Goal: Task Accomplishment & Management: Use online tool/utility

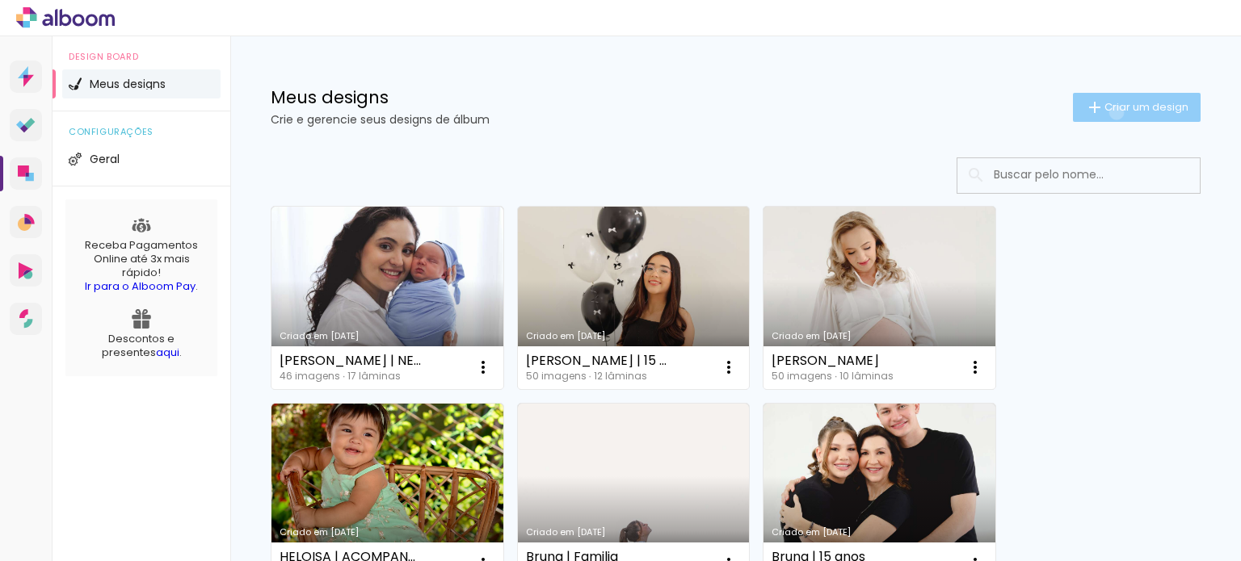
click at [1104, 112] on span "Criar um design" at bounding box center [1146, 107] width 84 height 10
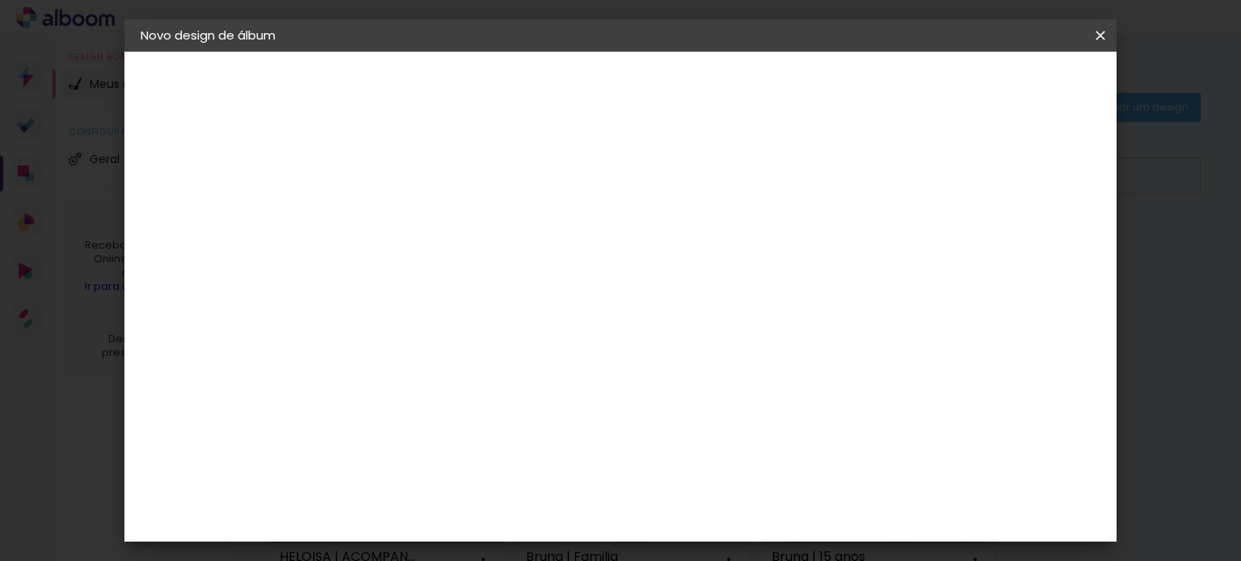
click at [405, 206] on input at bounding box center [405, 216] width 0 height 25
type input "Casamento ana e Jailson"
type paper-input "Casamento ana e Jailson"
click at [570, 90] on paper-button "Avançar" at bounding box center [530, 85] width 79 height 27
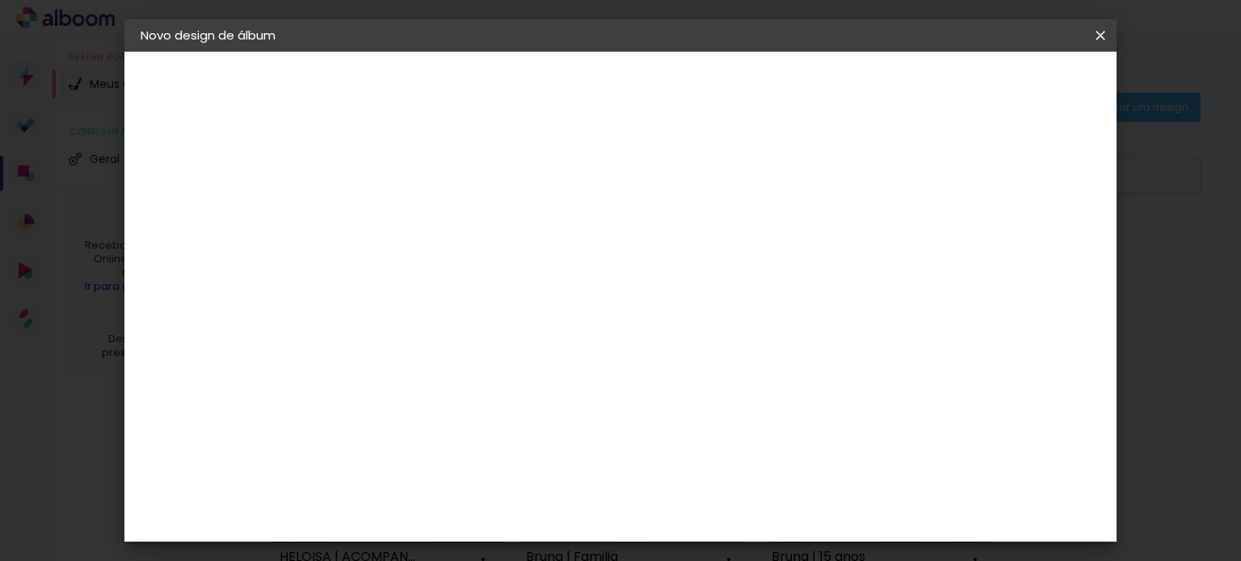
click at [433, 451] on div "Go image" at bounding box center [413, 464] width 40 height 26
click at [0, 0] on slot "Avançar" at bounding box center [0, 0] width 0 height 0
click at [468, 269] on input "text" at bounding box center [436, 281] width 63 height 25
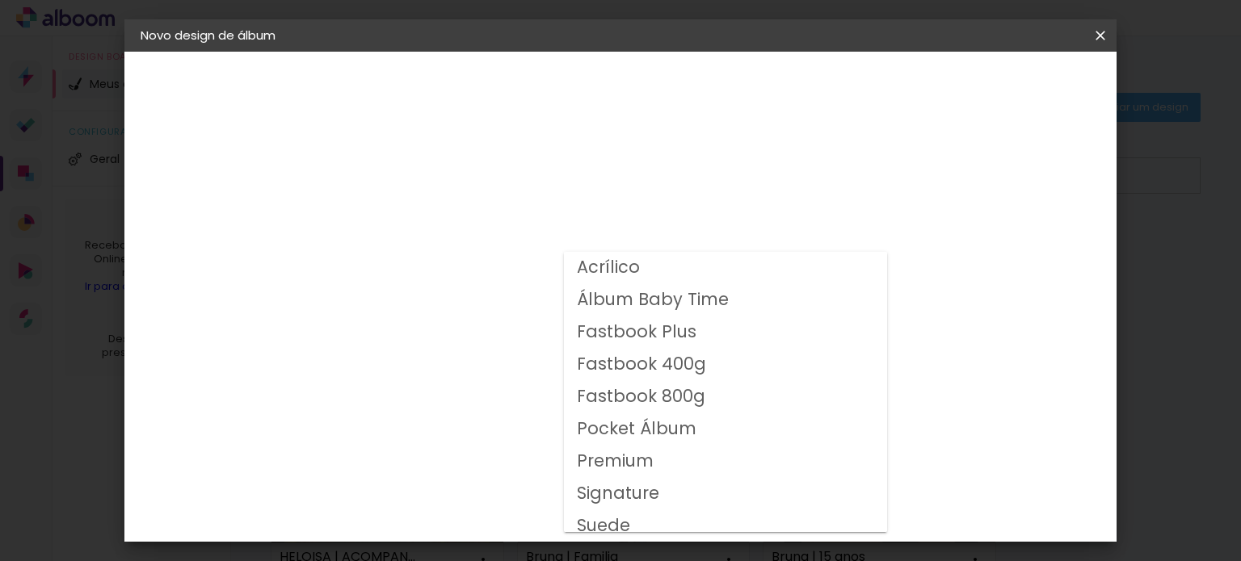
click at [0, 0] on slot "Fastbook 400g" at bounding box center [0, 0] width 0 height 0
type input "Fastbook 400g"
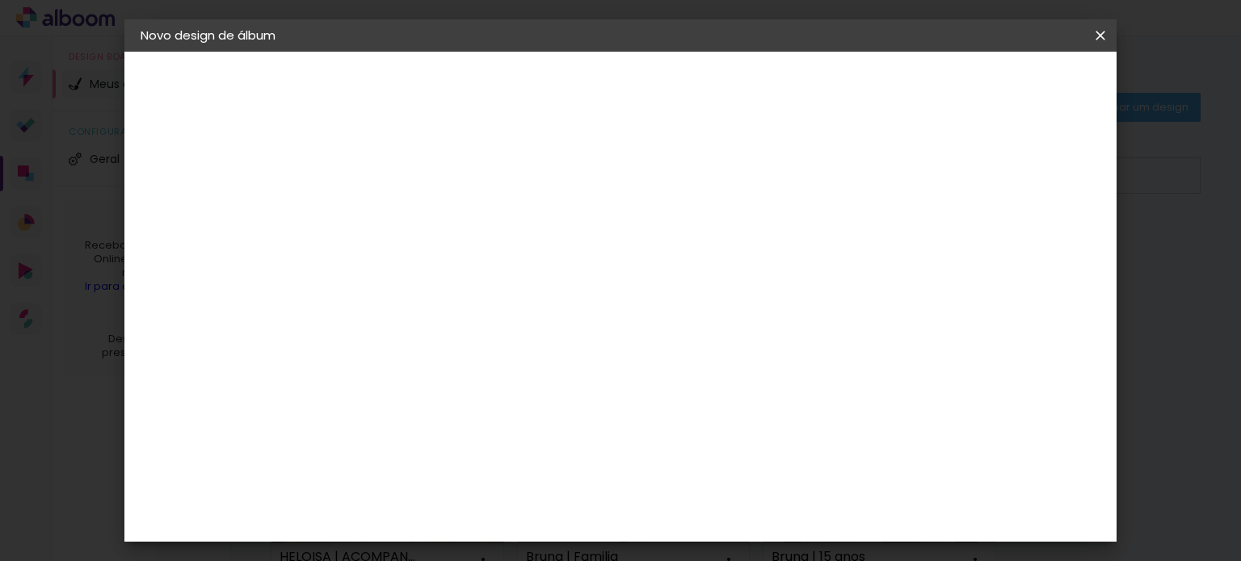
scroll to position [162, 0]
click at [514, 436] on span "40 × 30" at bounding box center [476, 457] width 75 height 43
click at [668, 85] on paper-button "Avançar" at bounding box center [628, 85] width 79 height 27
drag, startPoint x: 389, startPoint y: 171, endPoint x: 237, endPoint y: 203, distance: 155.9
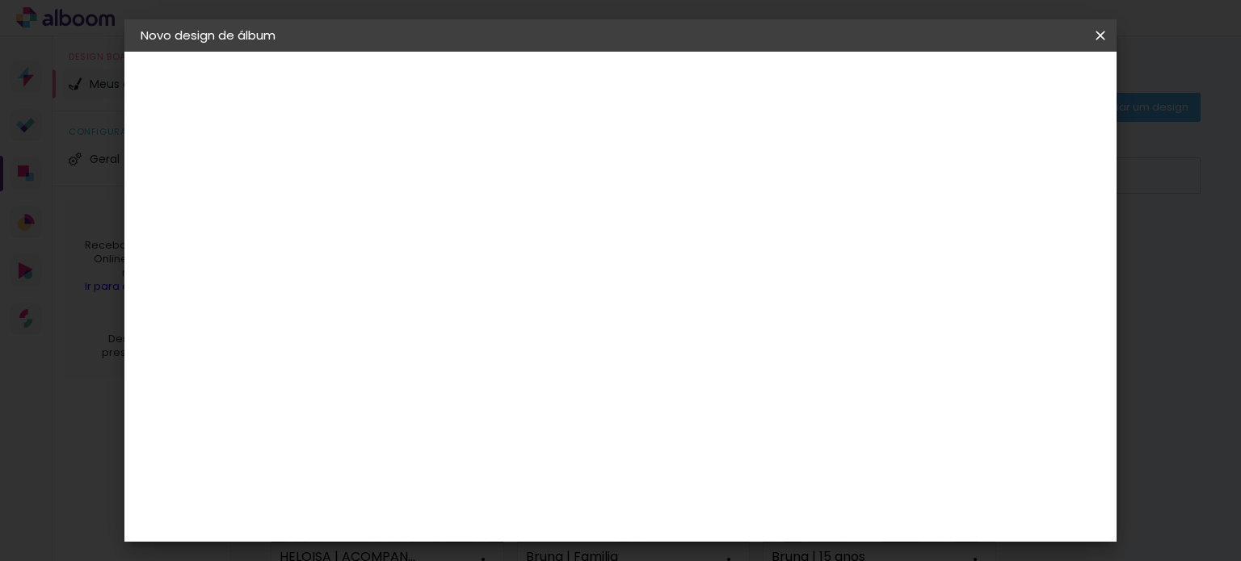
click at [237, 52] on quentale-album-spec "Iniciar design Iniciar design" at bounding box center [620, 52] width 993 height 0
type input "1"
type paper-input "1"
click at [999, 83] on span "Iniciar design" at bounding box center [962, 85] width 73 height 11
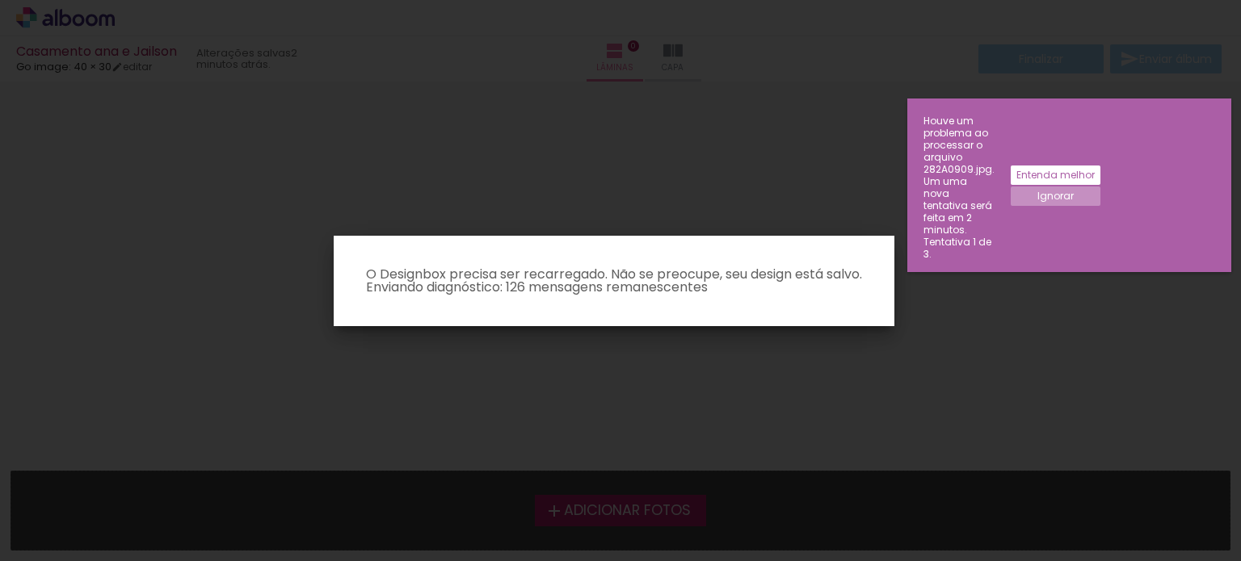
click at [0, 0] on slot "Ignorar" at bounding box center [0, 0] width 0 height 0
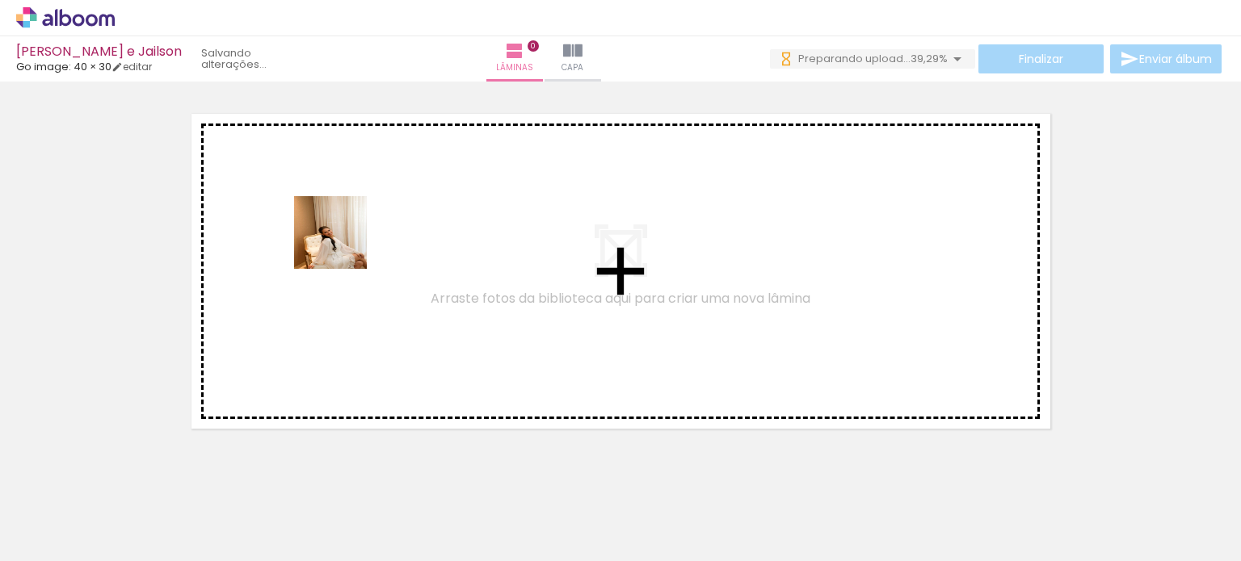
drag, startPoint x: 309, startPoint y: 332, endPoint x: 358, endPoint y: 199, distance: 141.3
click at [358, 199] on quentale-workspace at bounding box center [620, 280] width 1241 height 561
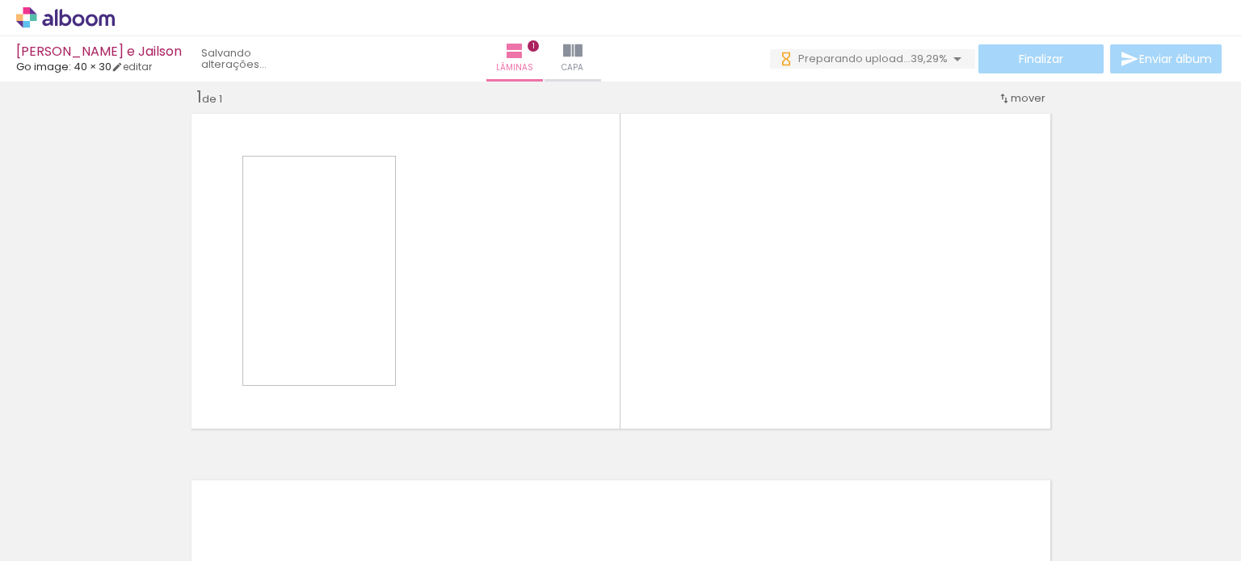
scroll to position [20, 0]
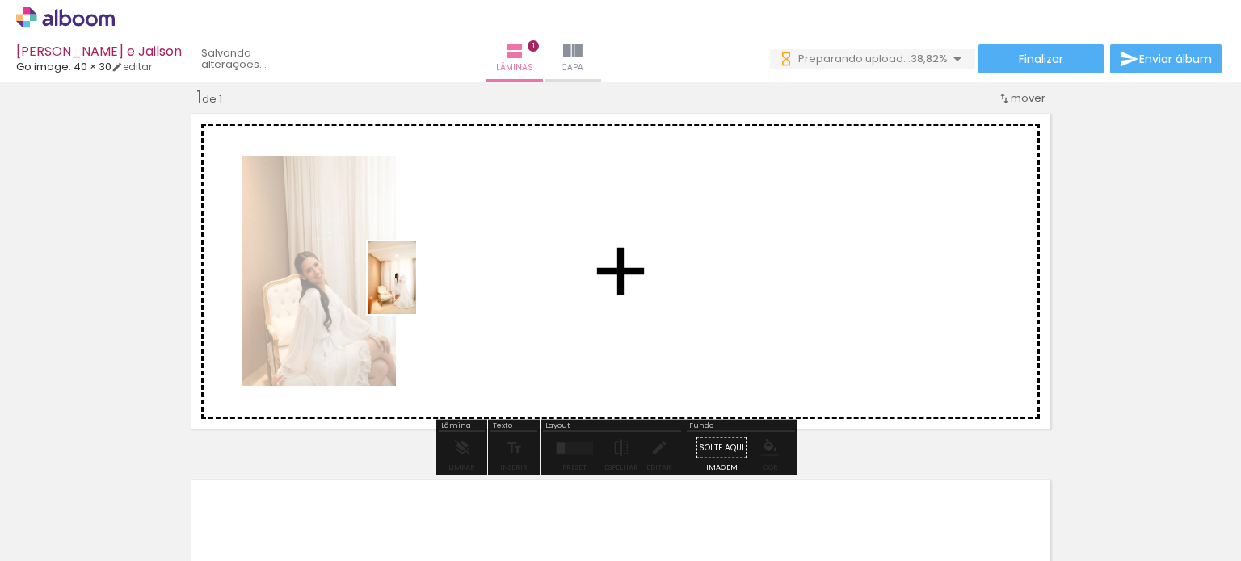
drag, startPoint x: 247, startPoint y: 527, endPoint x: 423, endPoint y: 278, distance: 304.8
click at [423, 278] on quentale-workspace at bounding box center [620, 280] width 1241 height 561
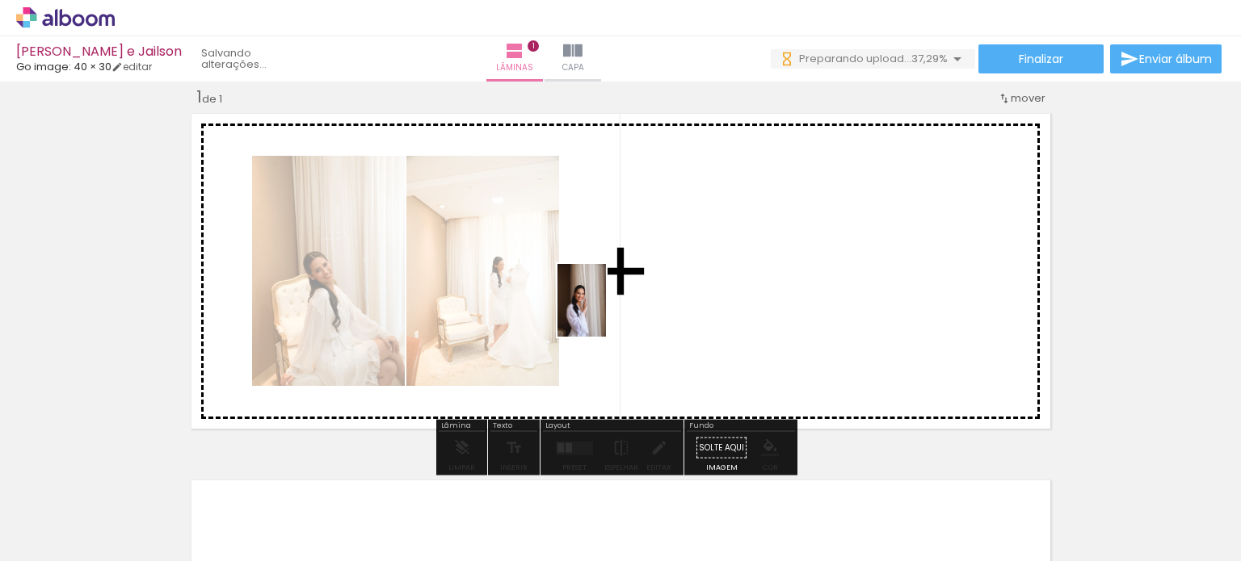
drag, startPoint x: 359, startPoint y: 492, endPoint x: 610, endPoint y: 304, distance: 312.7
click at [611, 300] on quentale-workspace at bounding box center [620, 280] width 1241 height 561
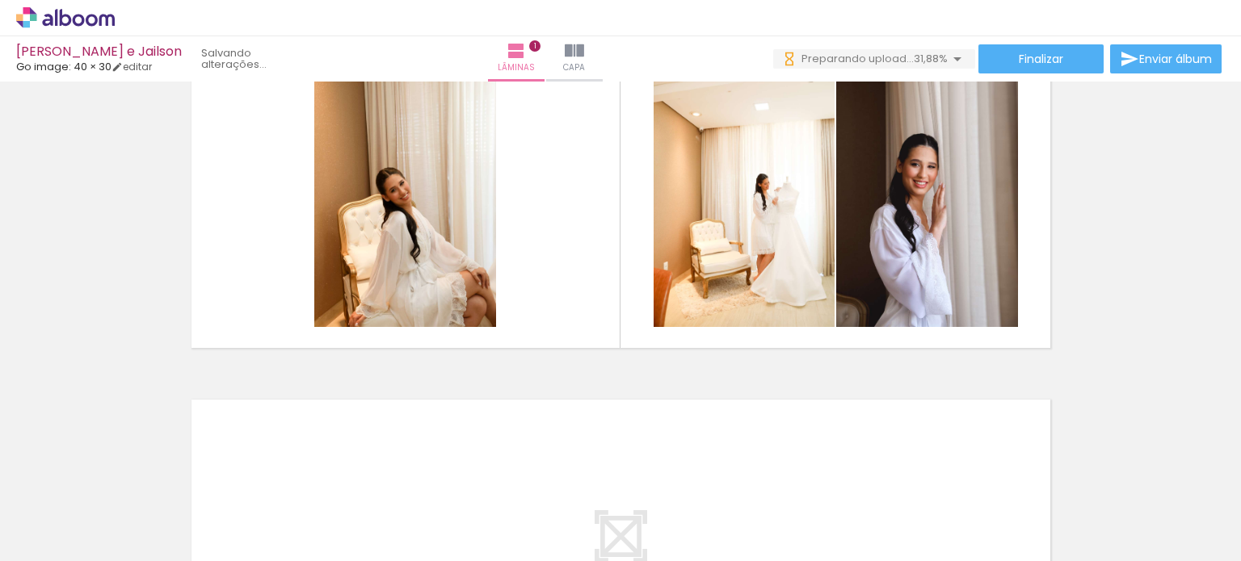
scroll to position [0, 109]
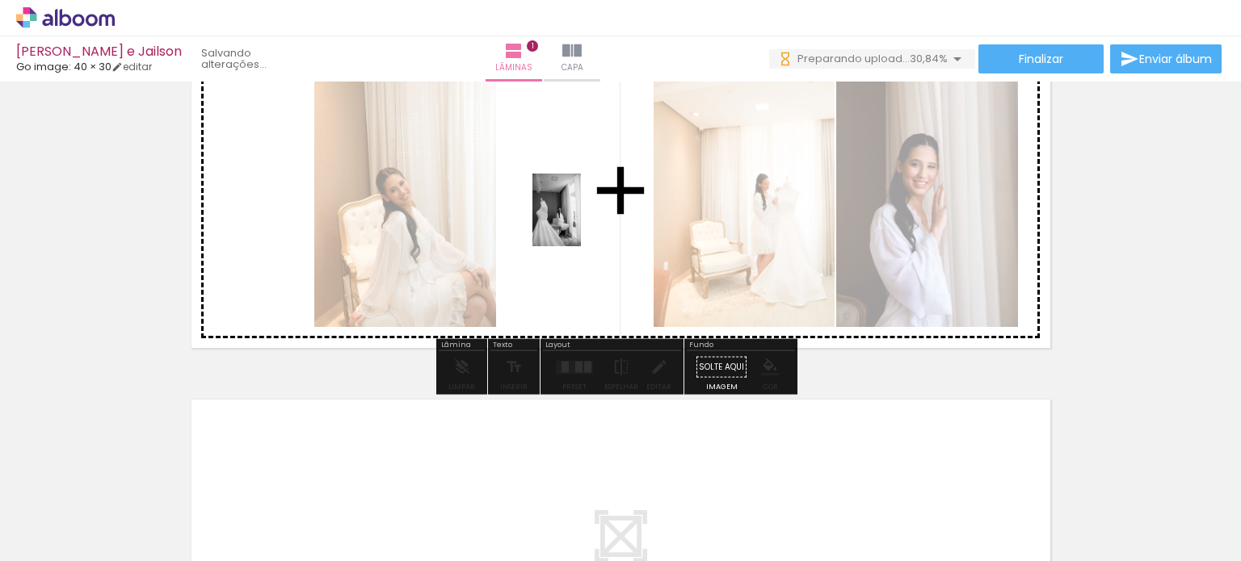
drag, startPoint x: 321, startPoint y: 503, endPoint x: 592, endPoint y: 204, distance: 403.6
click at [592, 204] on quentale-workspace at bounding box center [620, 280] width 1241 height 561
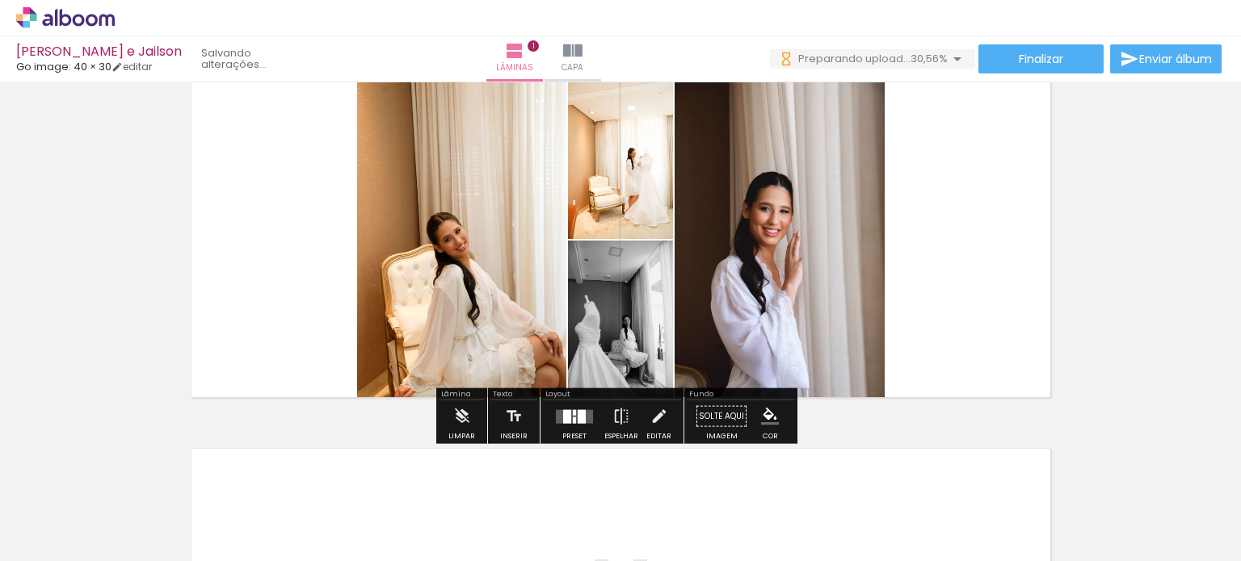
scroll to position [20, 0]
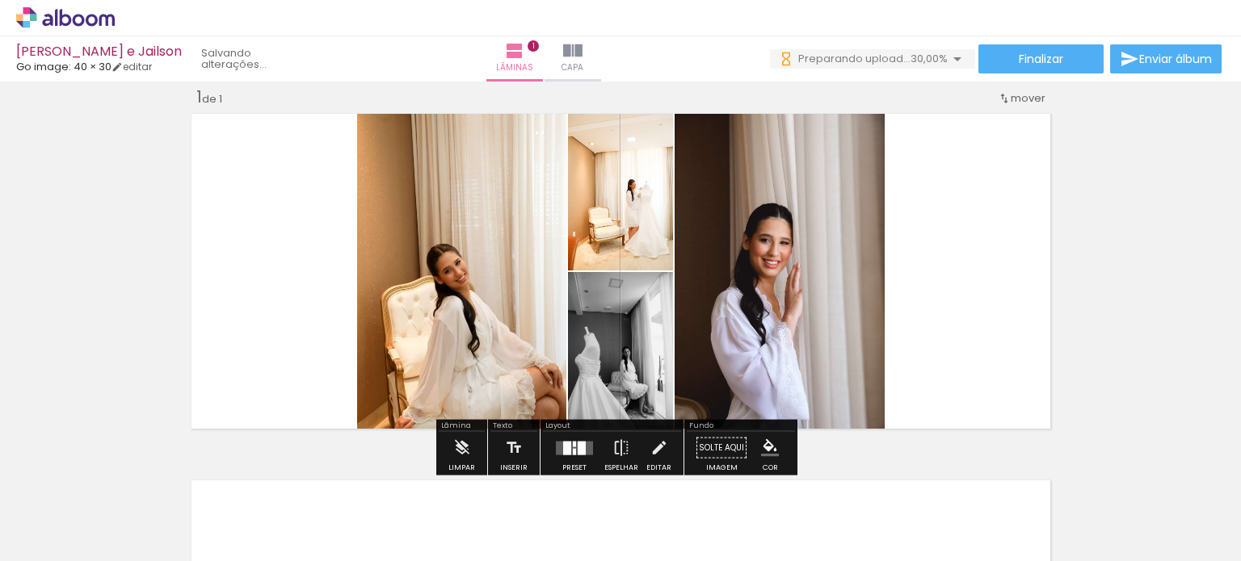
click at [577, 445] on div at bounding box center [581, 448] width 8 height 14
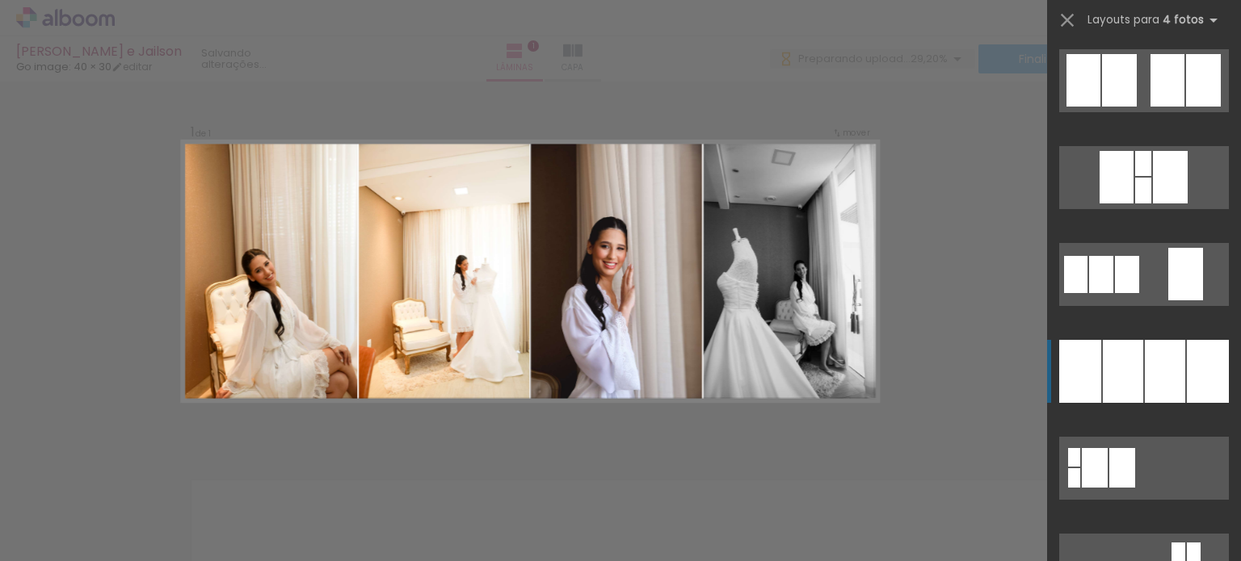
scroll to position [0, 0]
click at [1148, 374] on div at bounding box center [1164, 371] width 40 height 63
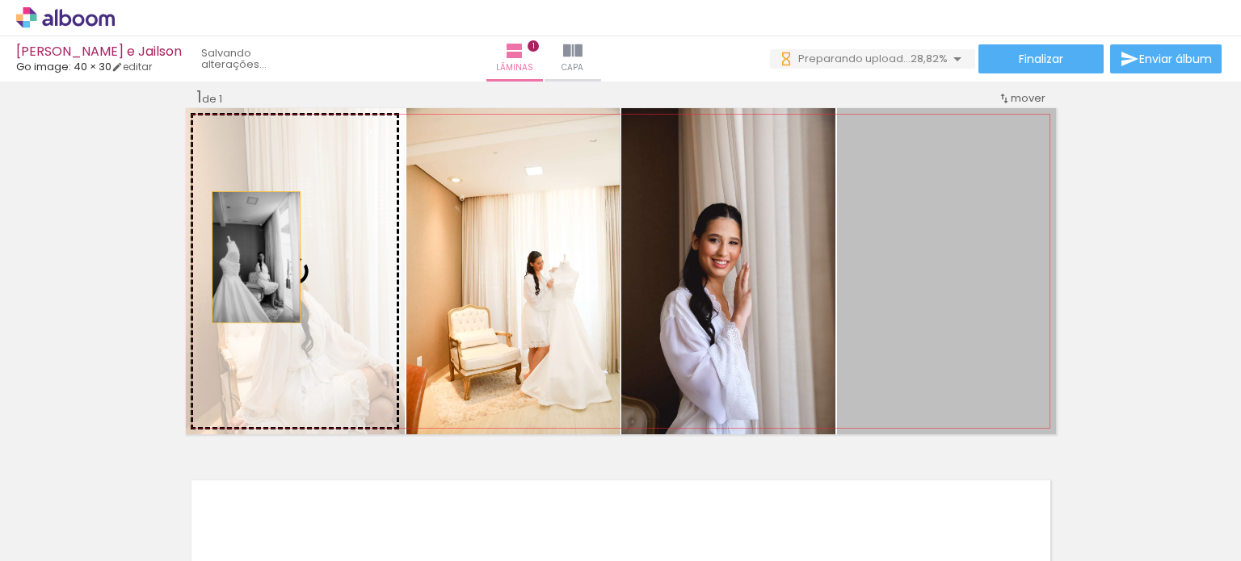
drag, startPoint x: 934, startPoint y: 247, endPoint x: 250, endPoint y: 258, distance: 684.2
click at [0, 0] on slot at bounding box center [0, 0] width 0 height 0
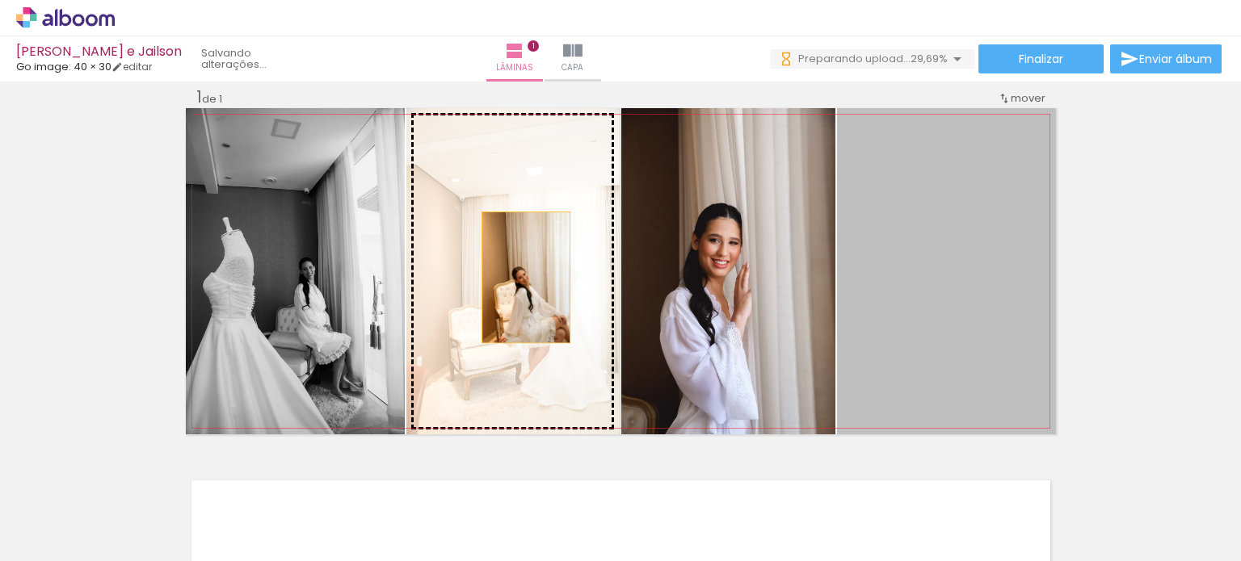
drag, startPoint x: 891, startPoint y: 273, endPoint x: 519, endPoint y: 277, distance: 371.5
click at [0, 0] on slot at bounding box center [0, 0] width 0 height 0
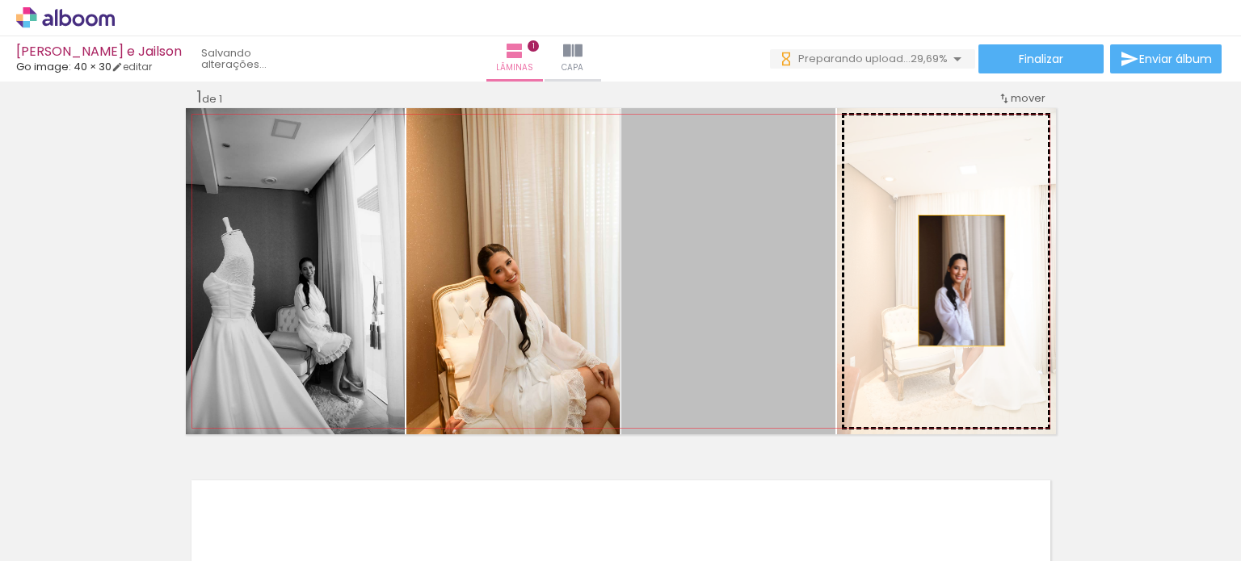
drag, startPoint x: 691, startPoint y: 291, endPoint x: 955, endPoint y: 280, distance: 264.3
click at [0, 0] on slot at bounding box center [0, 0] width 0 height 0
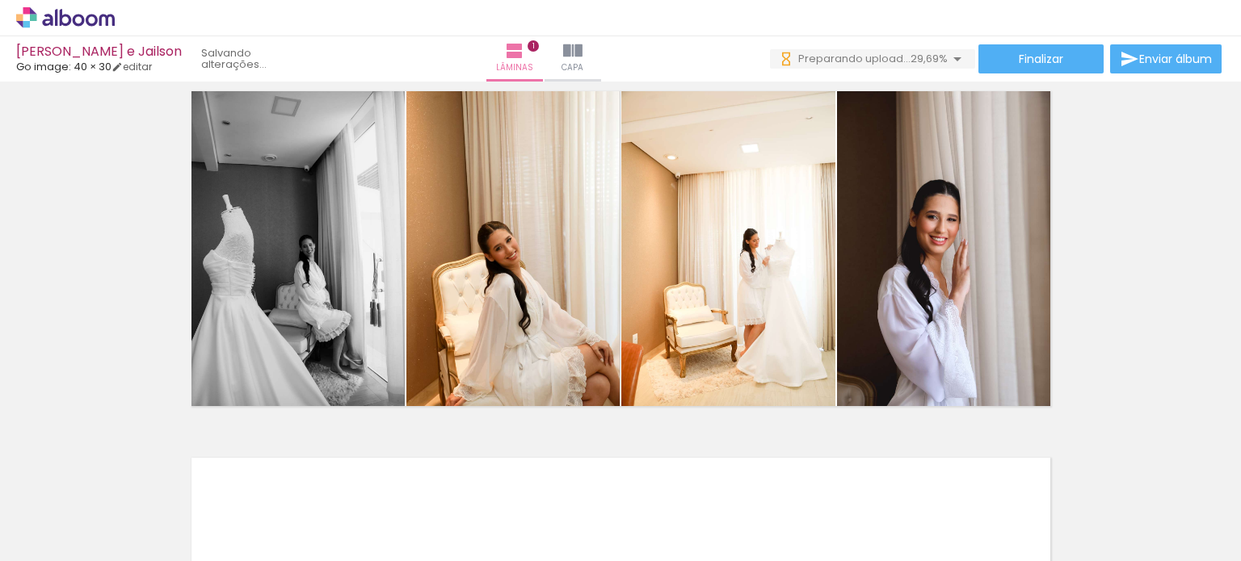
scroll to position [20, 0]
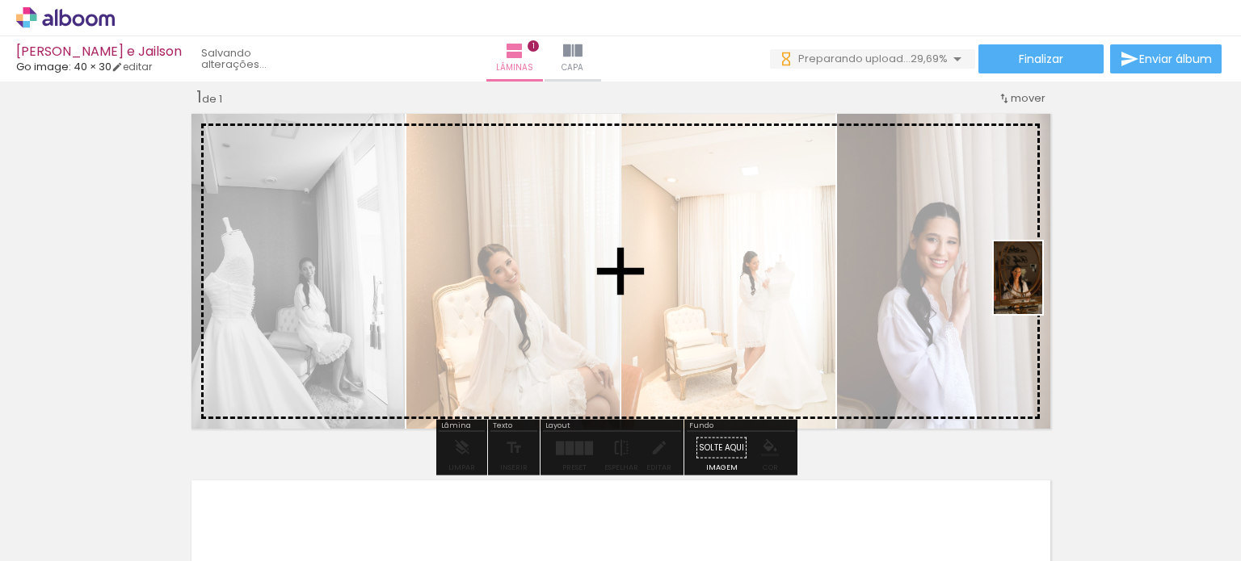
drag, startPoint x: 428, startPoint y: 510, endPoint x: 1042, endPoint y: 290, distance: 651.9
click at [1042, 290] on quentale-workspace at bounding box center [620, 280] width 1241 height 561
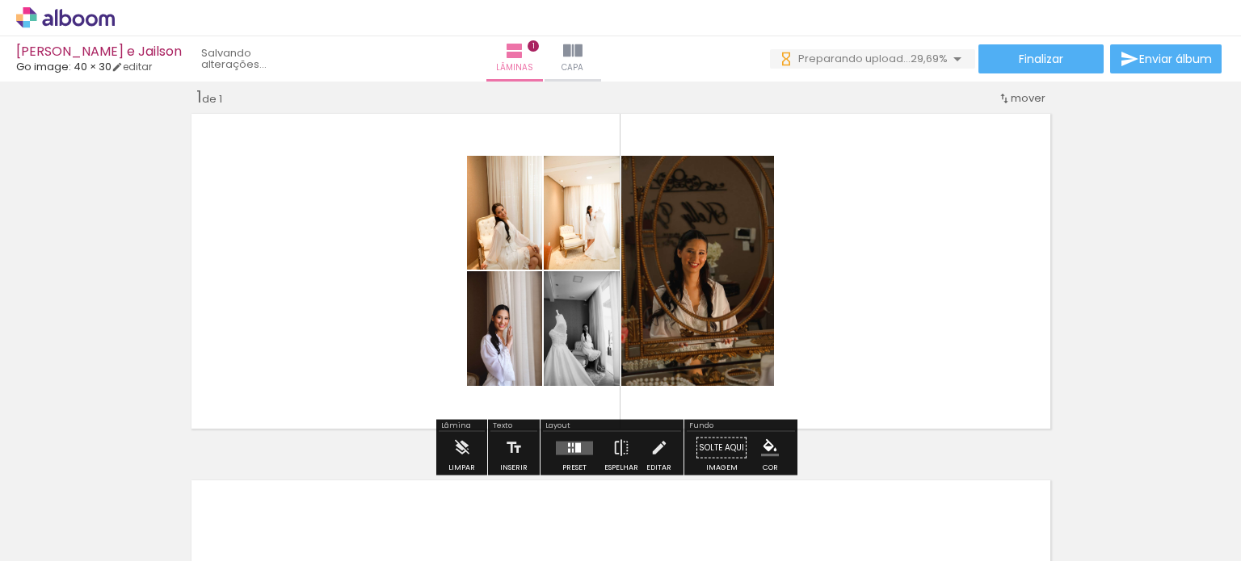
click at [577, 443] on quentale-layouter at bounding box center [574, 448] width 37 height 14
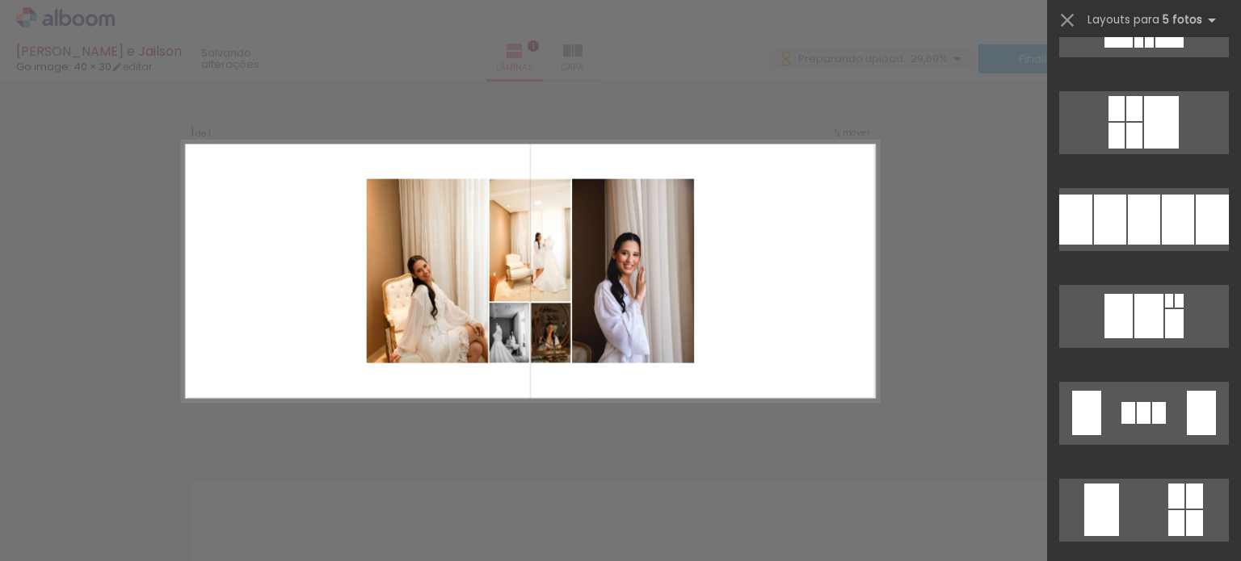
scroll to position [4038, 0]
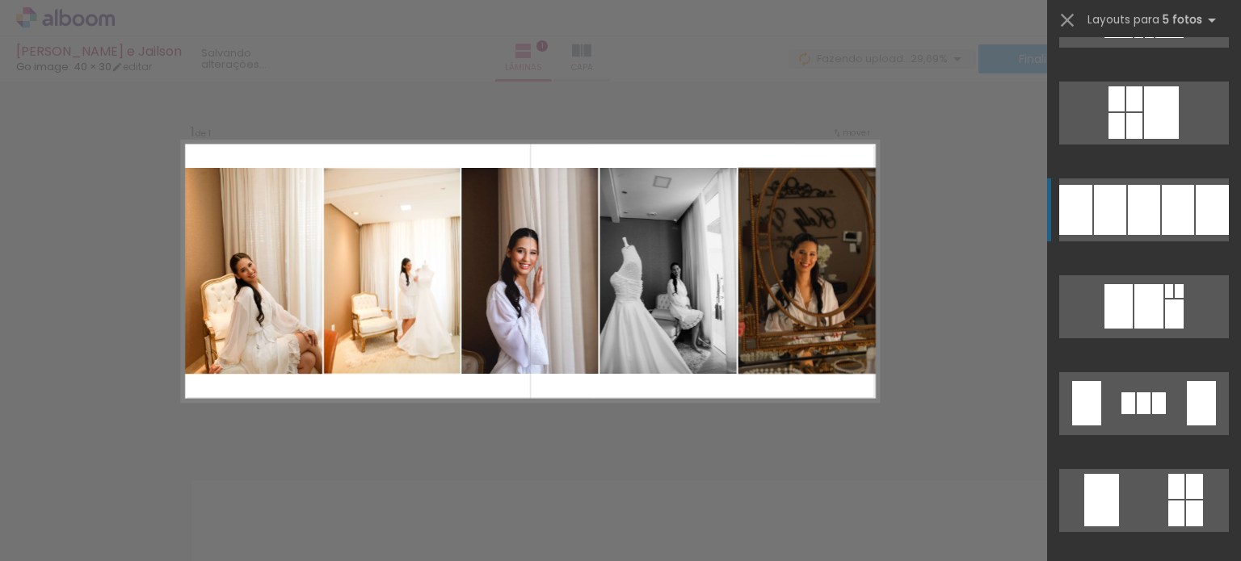
click at [1152, 223] on div at bounding box center [1143, 210] width 32 height 50
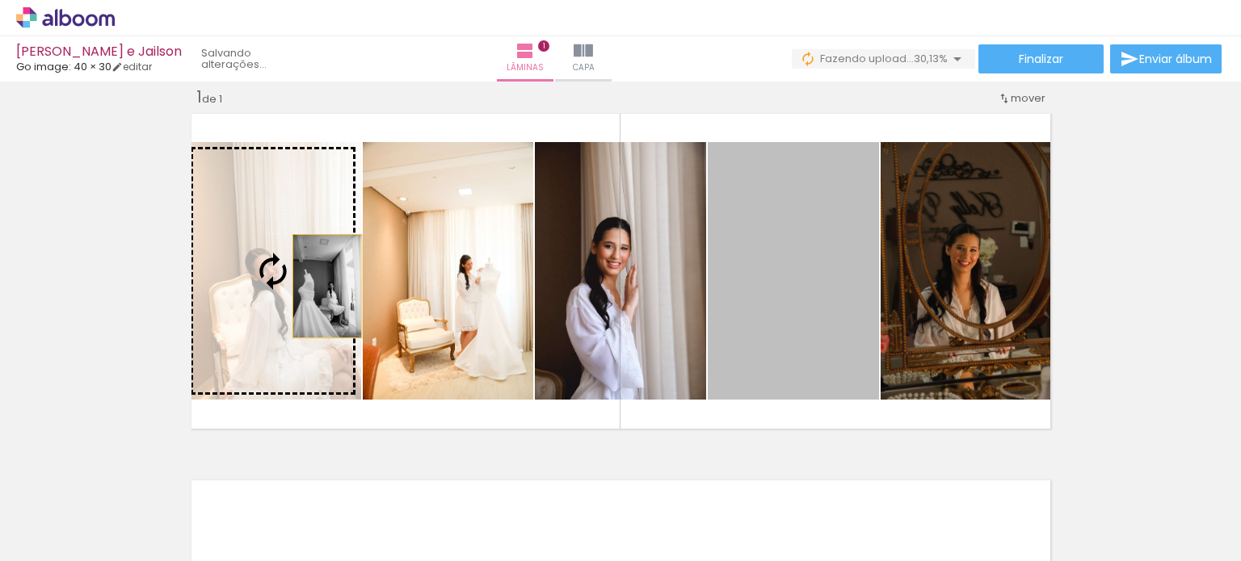
drag, startPoint x: 796, startPoint y: 258, endPoint x: 321, endPoint y: 286, distance: 476.5
click at [0, 0] on slot at bounding box center [0, 0] width 0 height 0
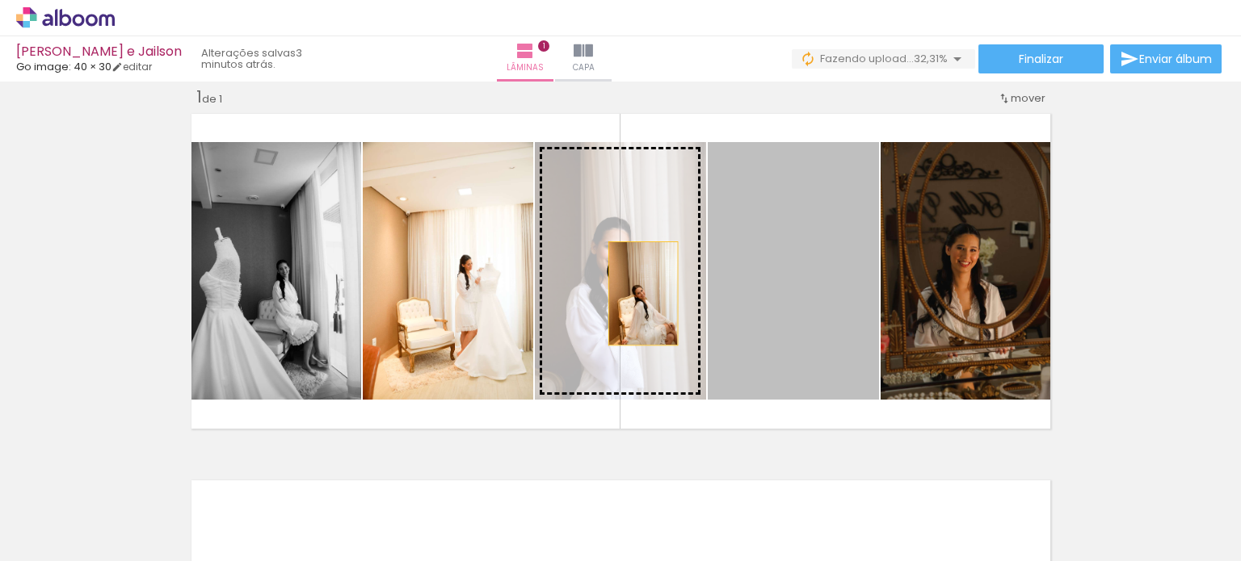
drag, startPoint x: 810, startPoint y: 293, endPoint x: 636, endPoint y: 293, distance: 173.6
click at [0, 0] on slot at bounding box center [0, 0] width 0 height 0
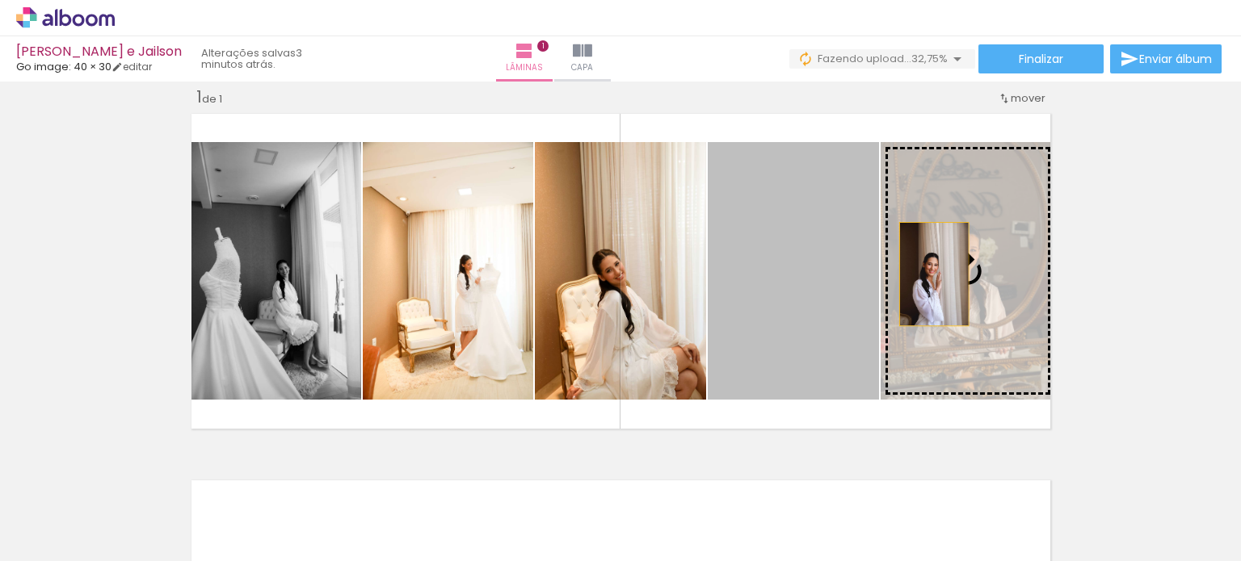
drag, startPoint x: 830, startPoint y: 288, endPoint x: 937, endPoint y: 272, distance: 107.7
click at [0, 0] on slot at bounding box center [0, 0] width 0 height 0
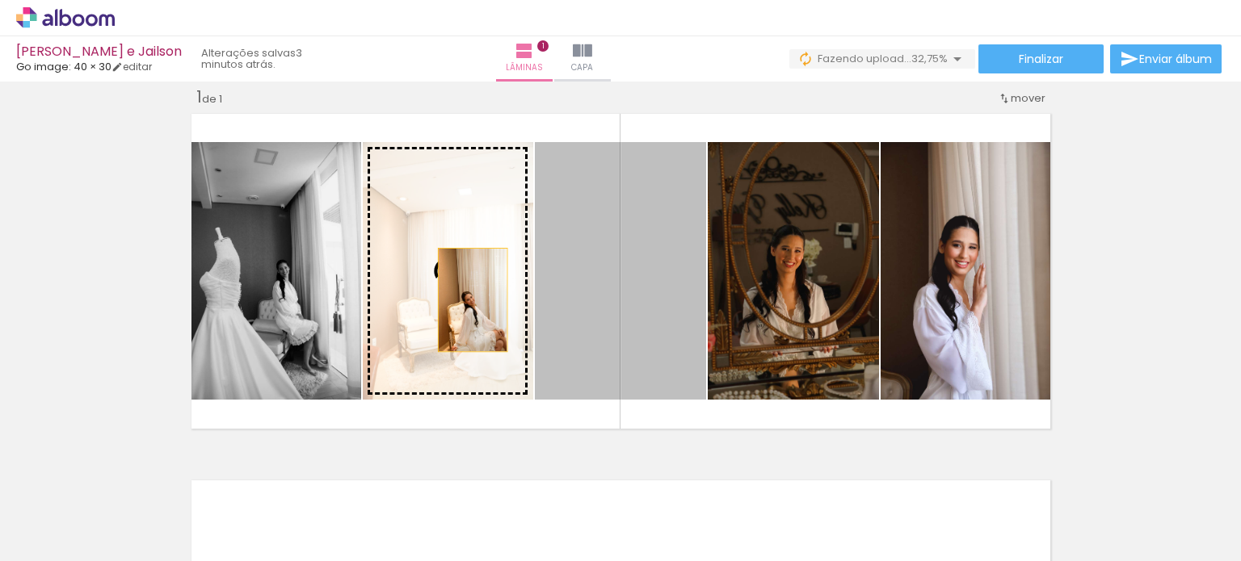
drag, startPoint x: 647, startPoint y: 290, endPoint x: 456, endPoint y: 299, distance: 190.8
click at [0, 0] on slot at bounding box center [0, 0] width 0 height 0
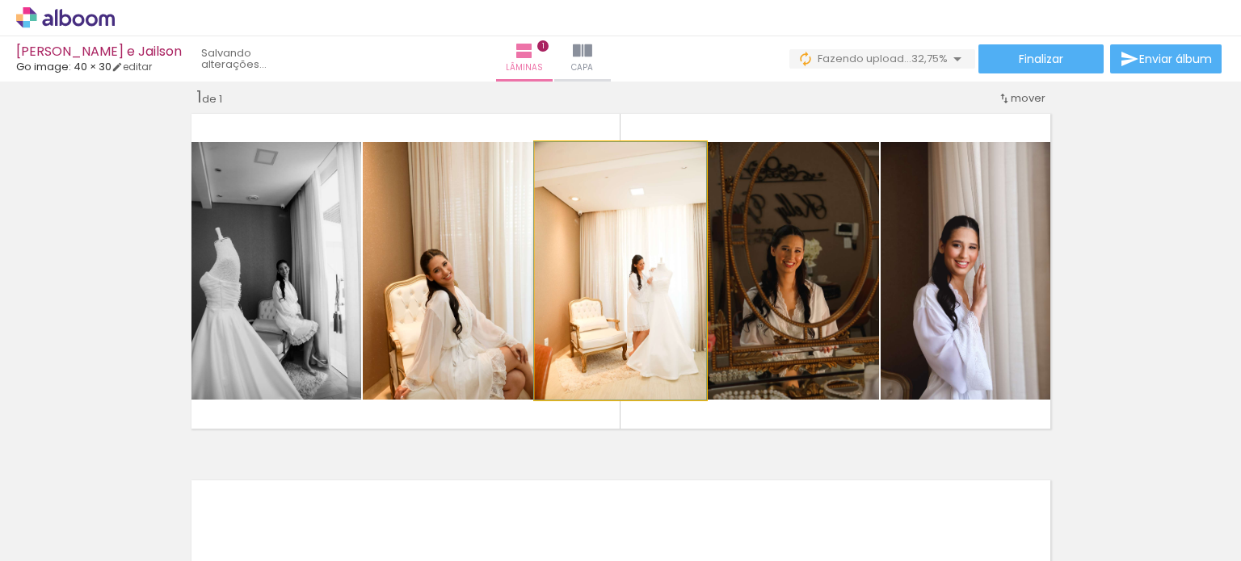
click at [654, 292] on quentale-photo at bounding box center [620, 271] width 171 height 258
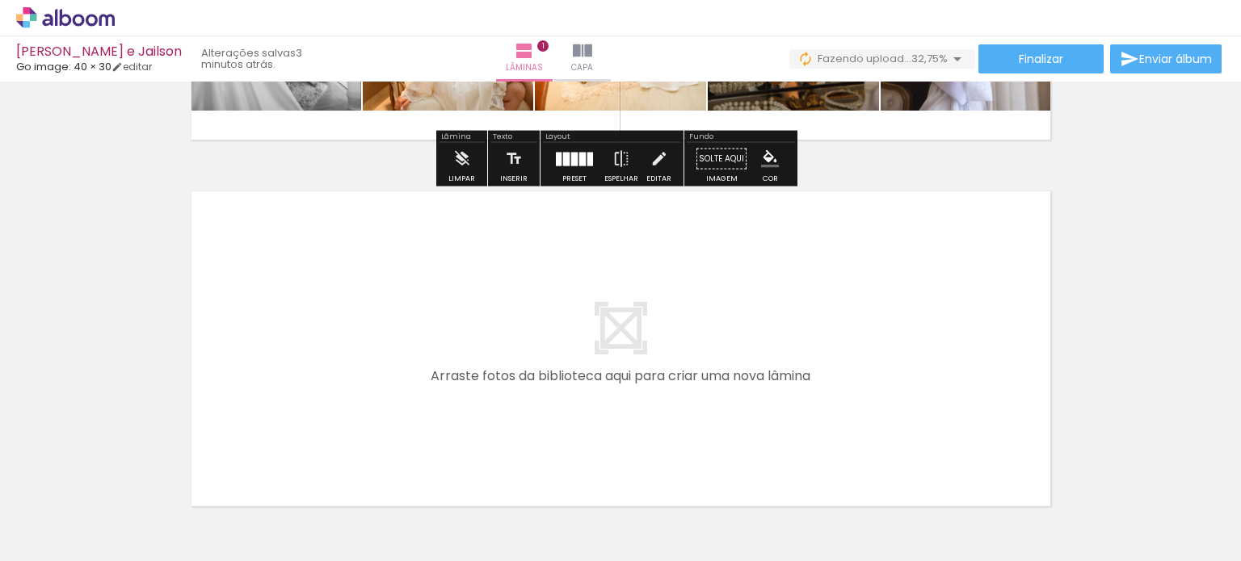
scroll to position [343, 0]
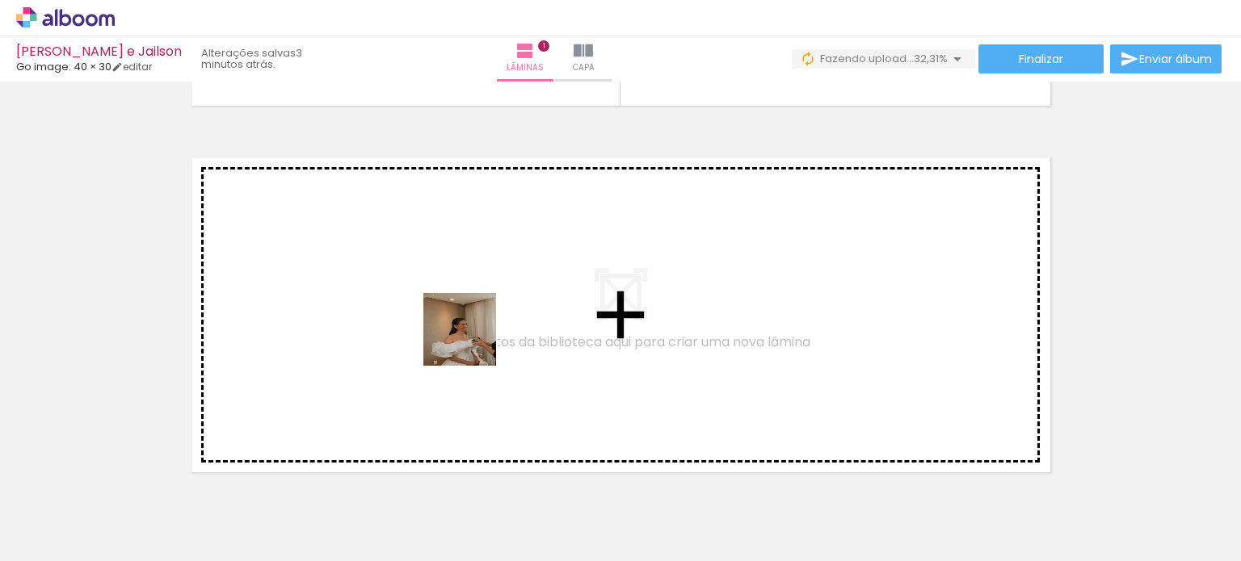
drag, startPoint x: 516, startPoint y: 507, endPoint x: 472, endPoint y: 342, distance: 171.4
click at [472, 342] on quentale-workspace at bounding box center [620, 280] width 1241 height 561
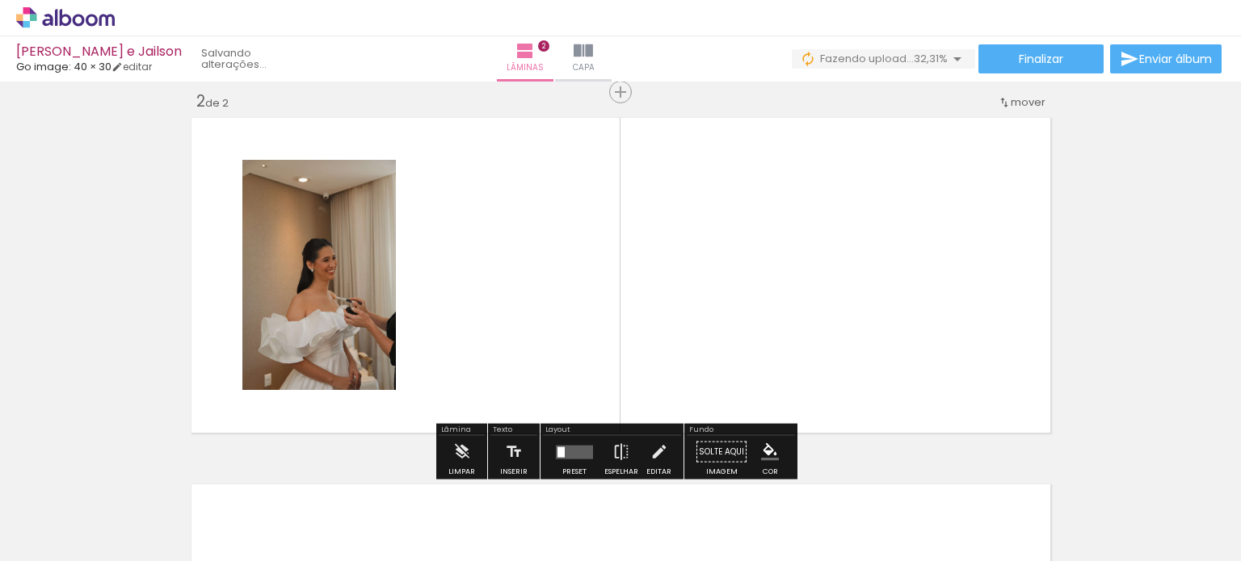
scroll to position [387, 0]
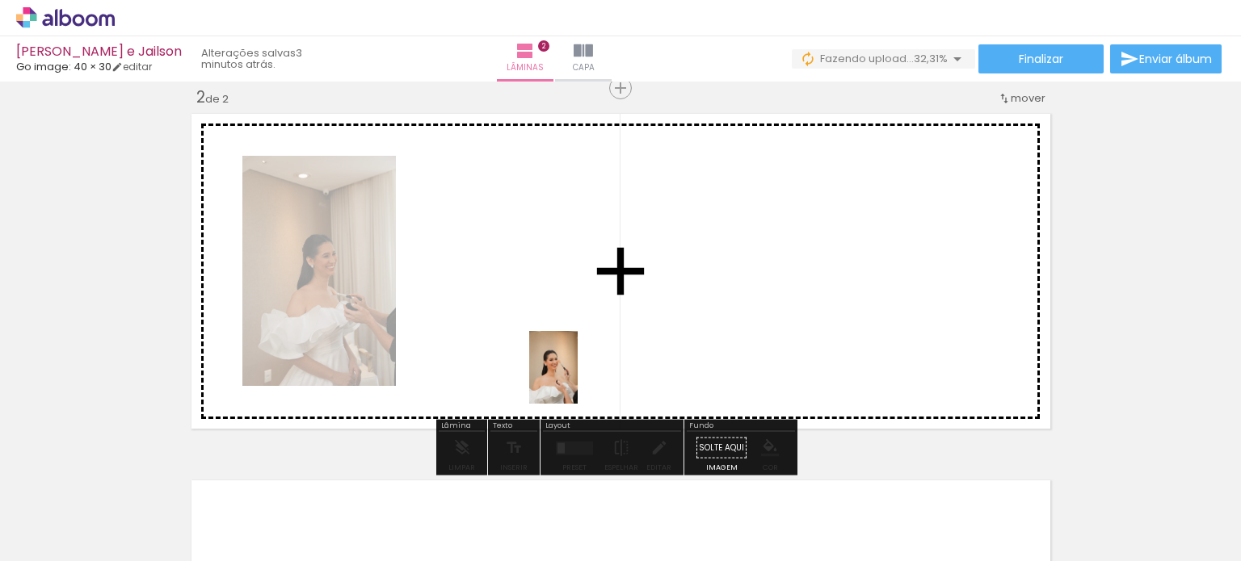
drag, startPoint x: 581, startPoint y: 506, endPoint x: 594, endPoint y: 406, distance: 101.0
click at [577, 379] on quentale-workspace at bounding box center [620, 280] width 1241 height 561
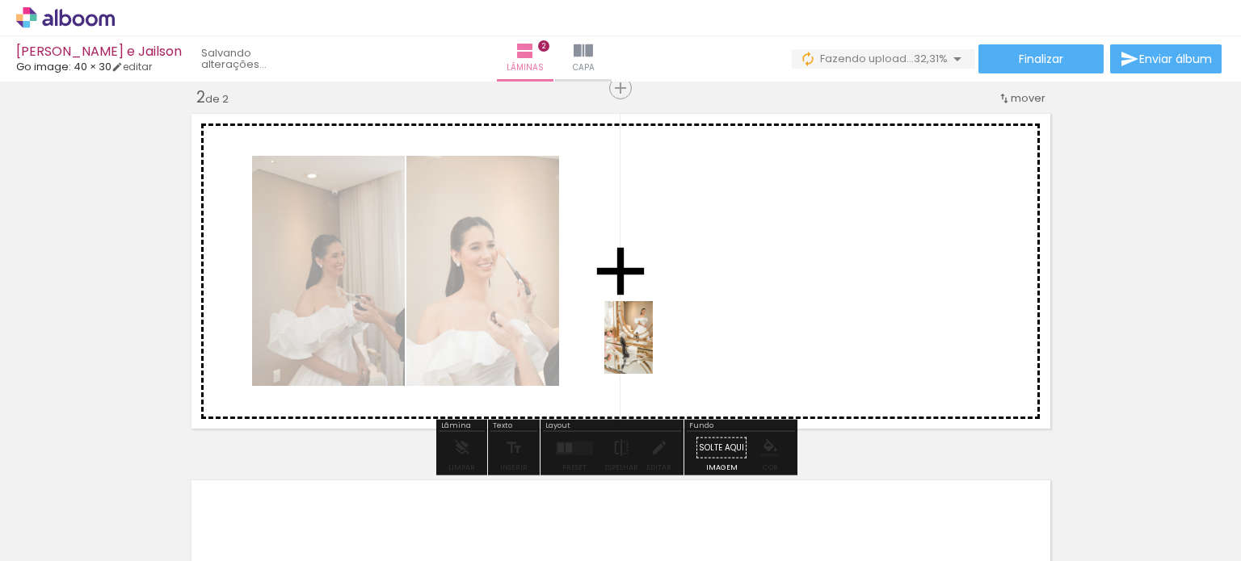
drag, startPoint x: 678, startPoint y: 494, endPoint x: 665, endPoint y: 337, distance: 158.0
click at [651, 309] on quentale-workspace at bounding box center [620, 280] width 1241 height 561
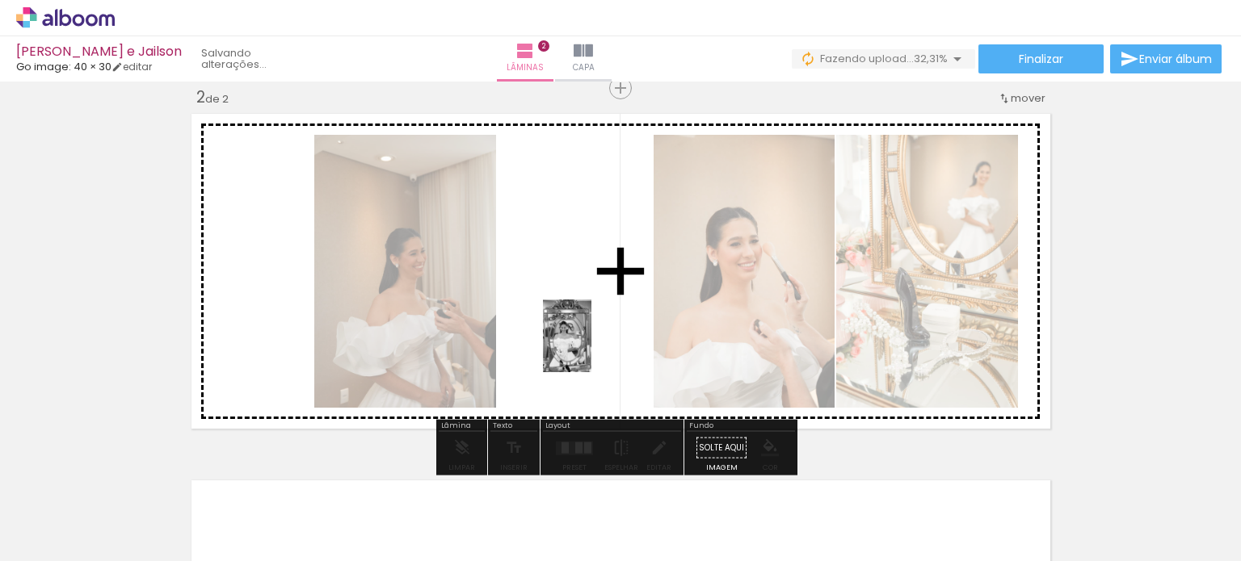
drag, startPoint x: 782, startPoint y: 515, endPoint x: 590, endPoint y: 339, distance: 260.7
click at [590, 339] on quentale-workspace at bounding box center [620, 280] width 1241 height 561
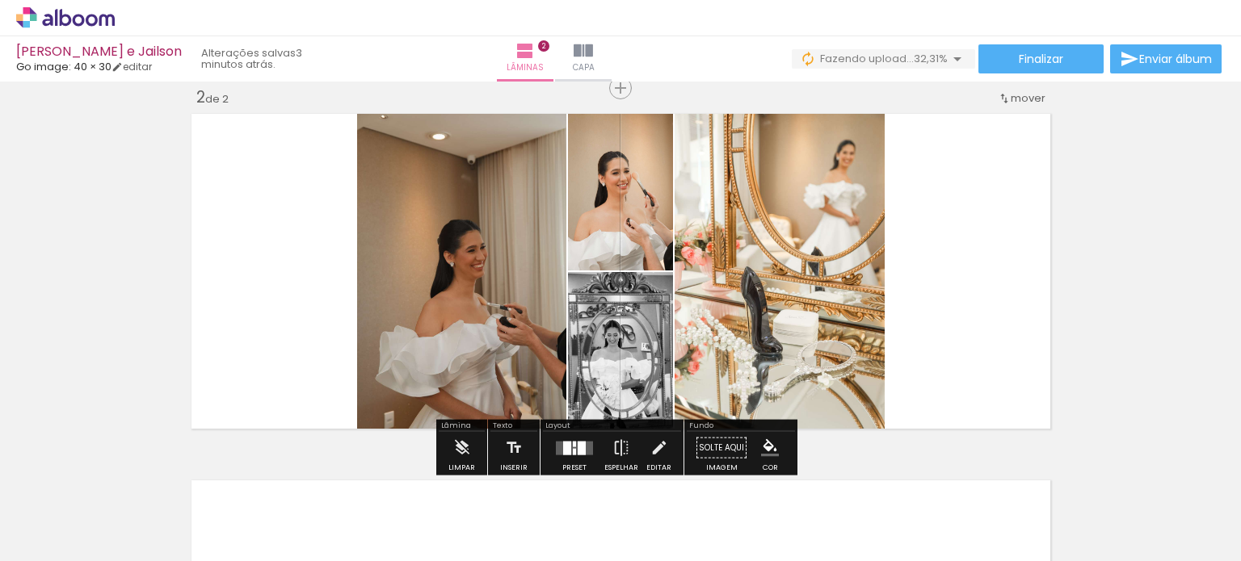
click at [578, 442] on div at bounding box center [581, 448] width 8 height 14
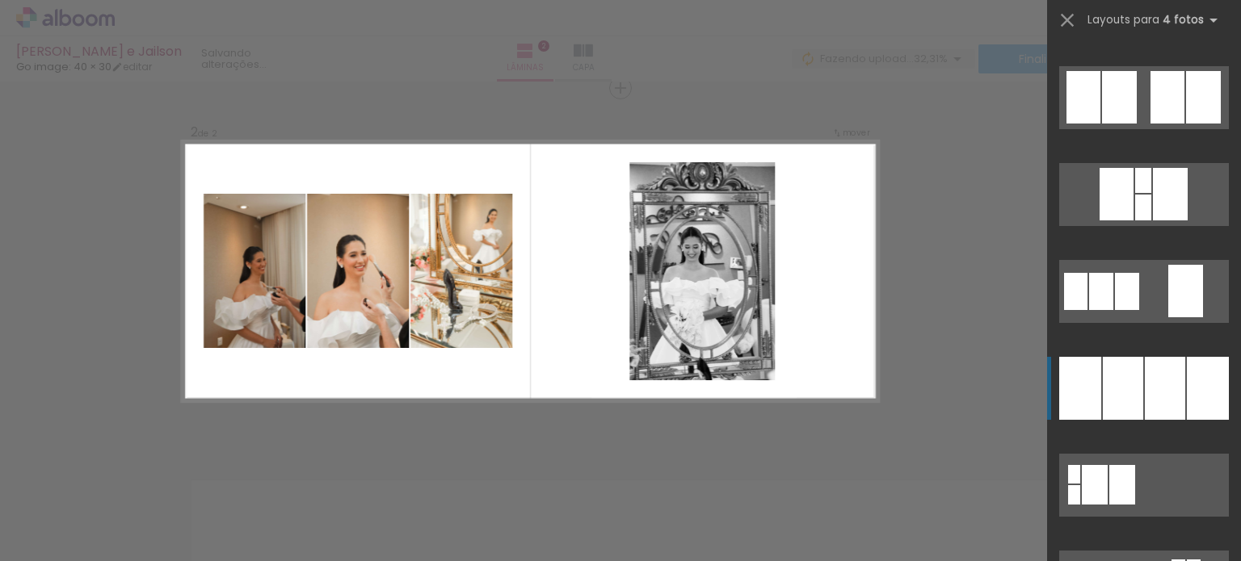
scroll to position [1454, 0]
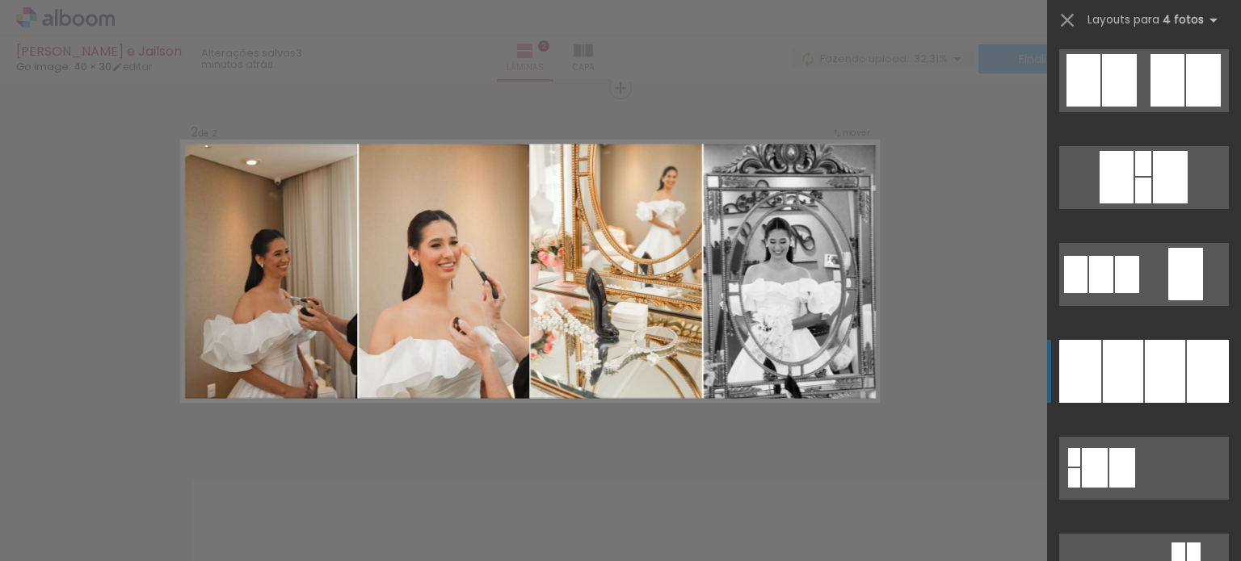
click at [1169, 352] on div at bounding box center [1164, 371] width 40 height 63
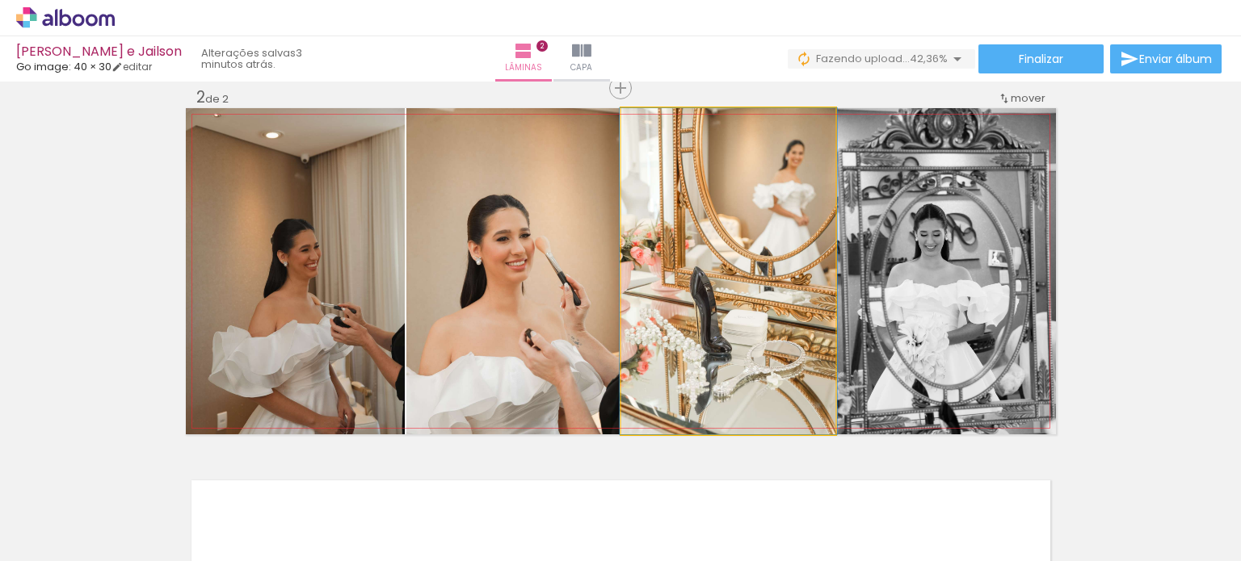
click at [735, 309] on quentale-photo at bounding box center [728, 271] width 214 height 326
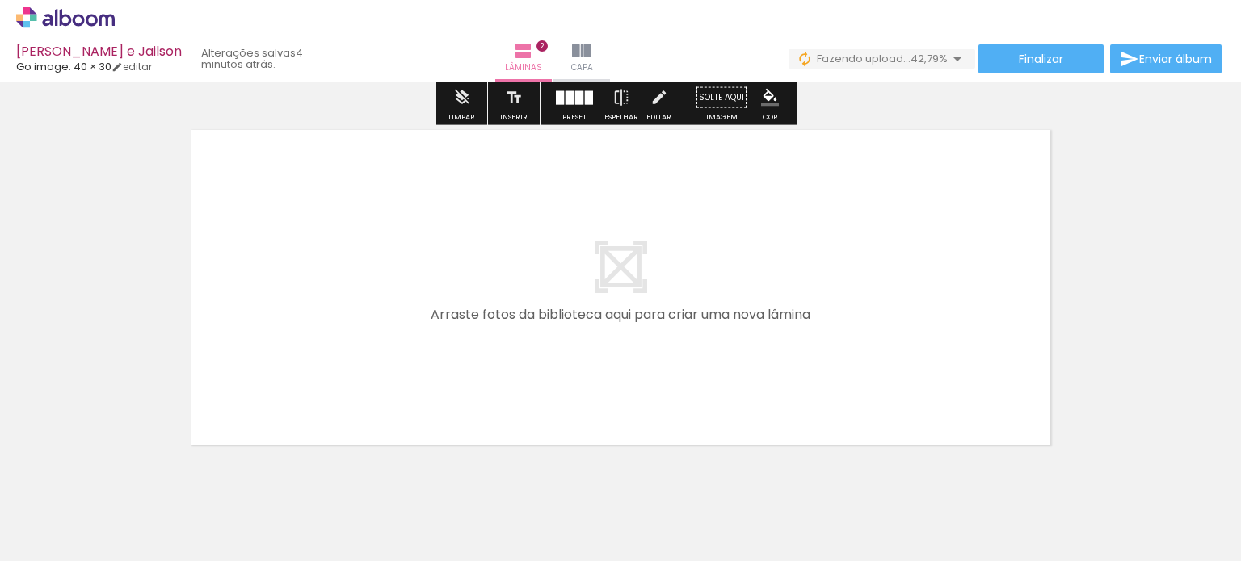
scroll to position [783, 0]
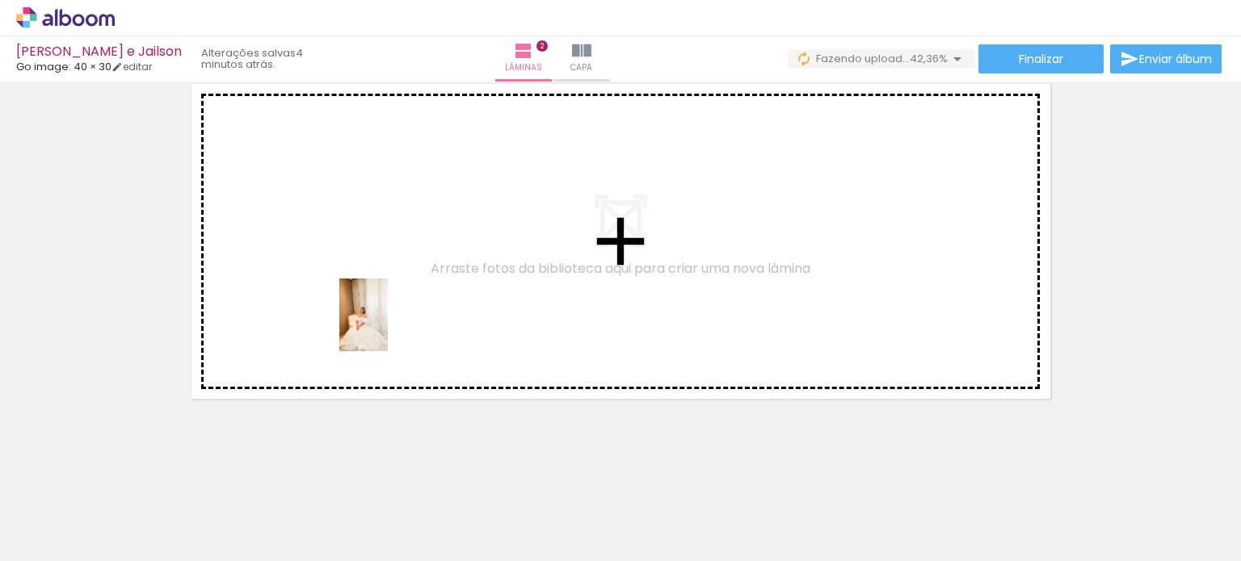
drag, startPoint x: 868, startPoint y: 526, endPoint x: 401, endPoint y: 329, distance: 507.4
click at [388, 326] on quentale-workspace at bounding box center [620, 280] width 1241 height 561
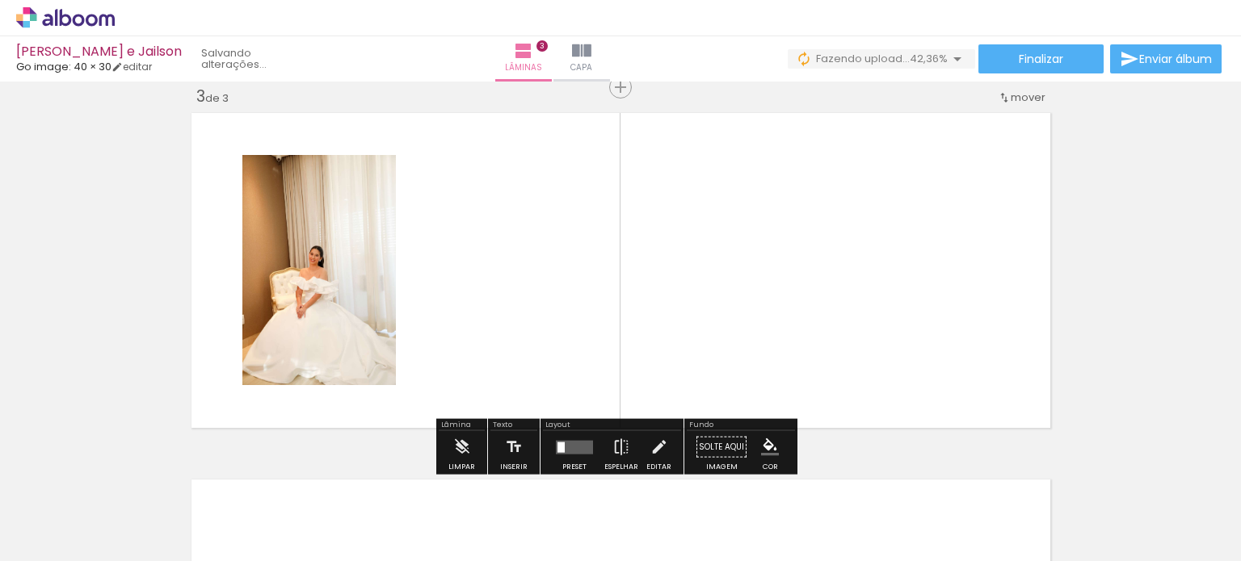
scroll to position [754, 0]
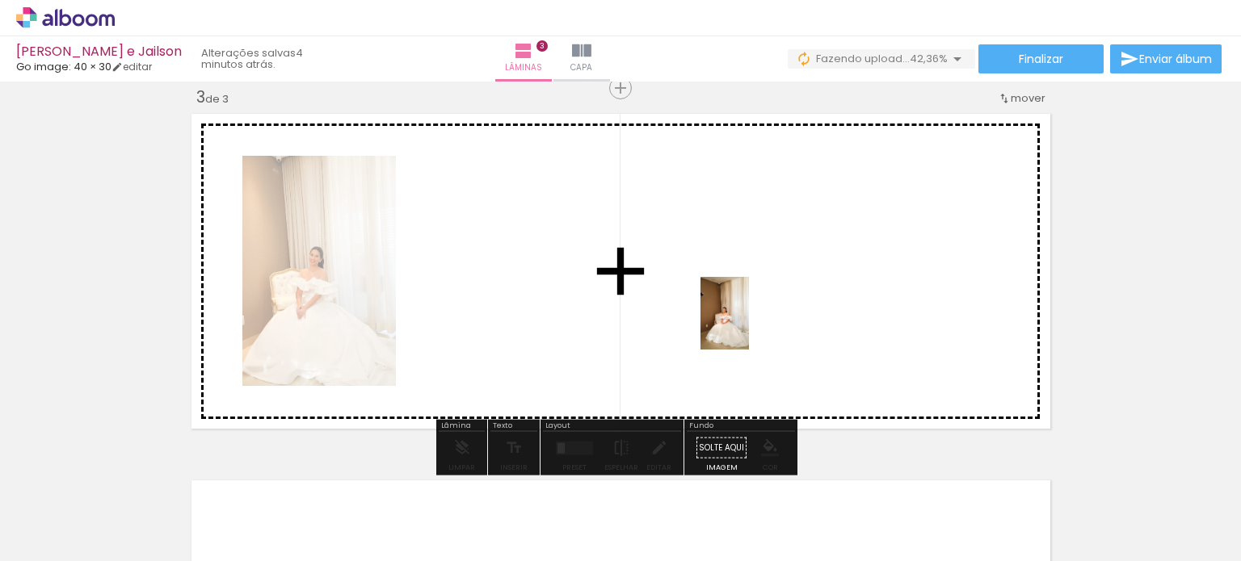
drag, startPoint x: 947, startPoint y: 509, endPoint x: 745, endPoint y: 325, distance: 273.3
click at [745, 325] on quentale-workspace at bounding box center [620, 280] width 1241 height 561
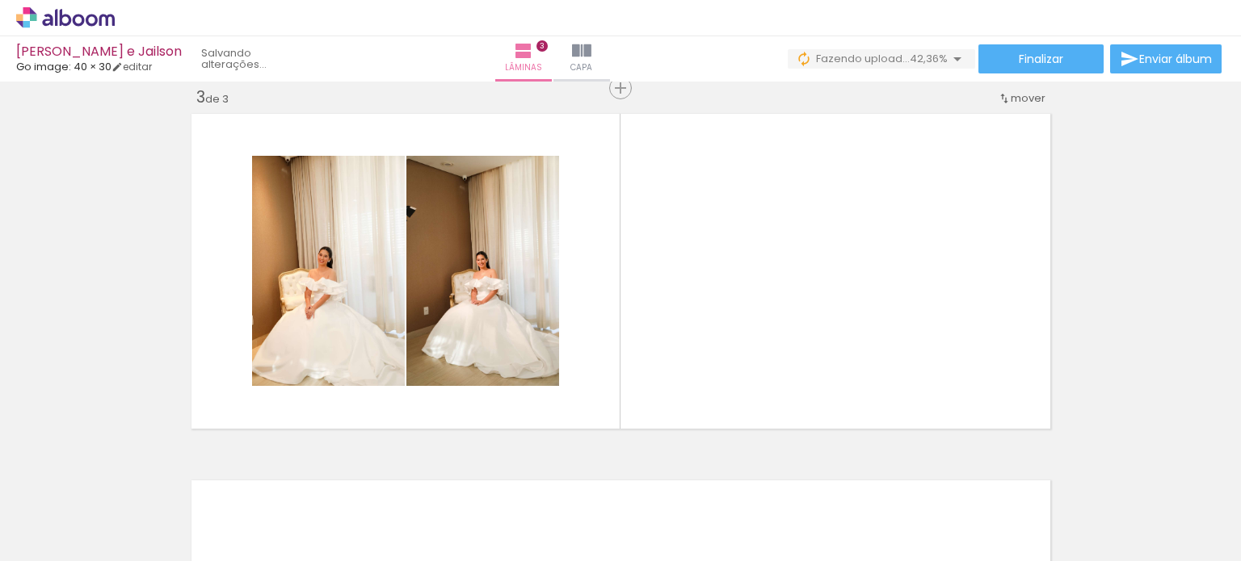
scroll to position [0, 557]
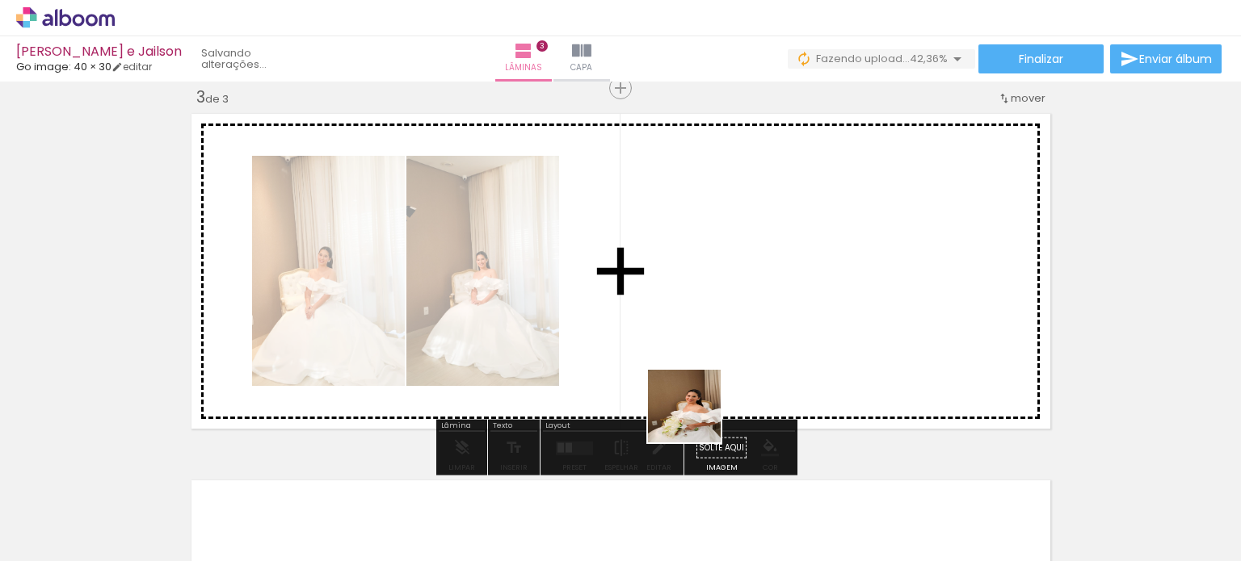
drag, startPoint x: 687, startPoint y: 521, endPoint x: 720, endPoint y: 374, distance: 150.7
click at [699, 370] on quentale-workspace at bounding box center [620, 280] width 1241 height 561
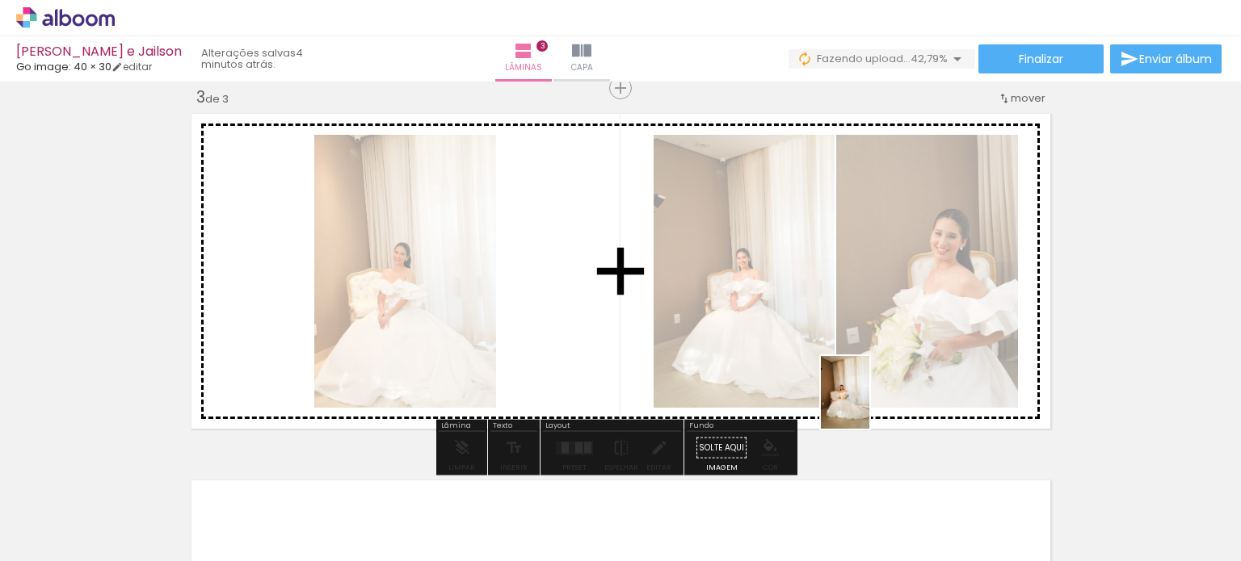
drag, startPoint x: 879, startPoint y: 508, endPoint x: 869, endPoint y: 405, distance: 103.8
click at [869, 405] on quentale-workspace at bounding box center [620, 280] width 1241 height 561
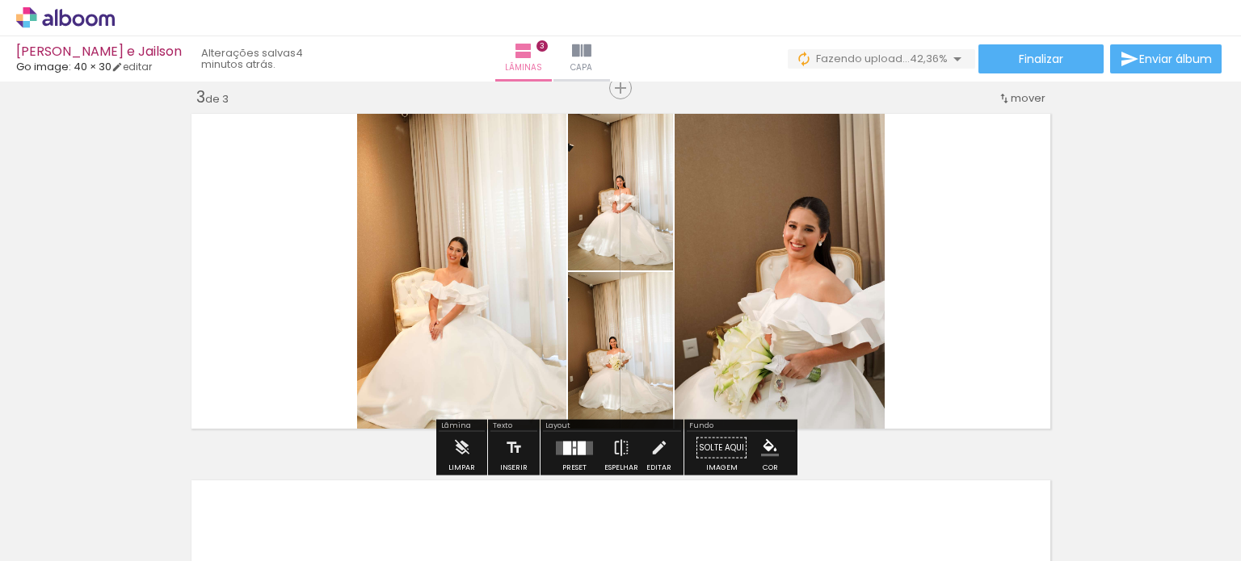
click at [579, 445] on div at bounding box center [581, 448] width 8 height 14
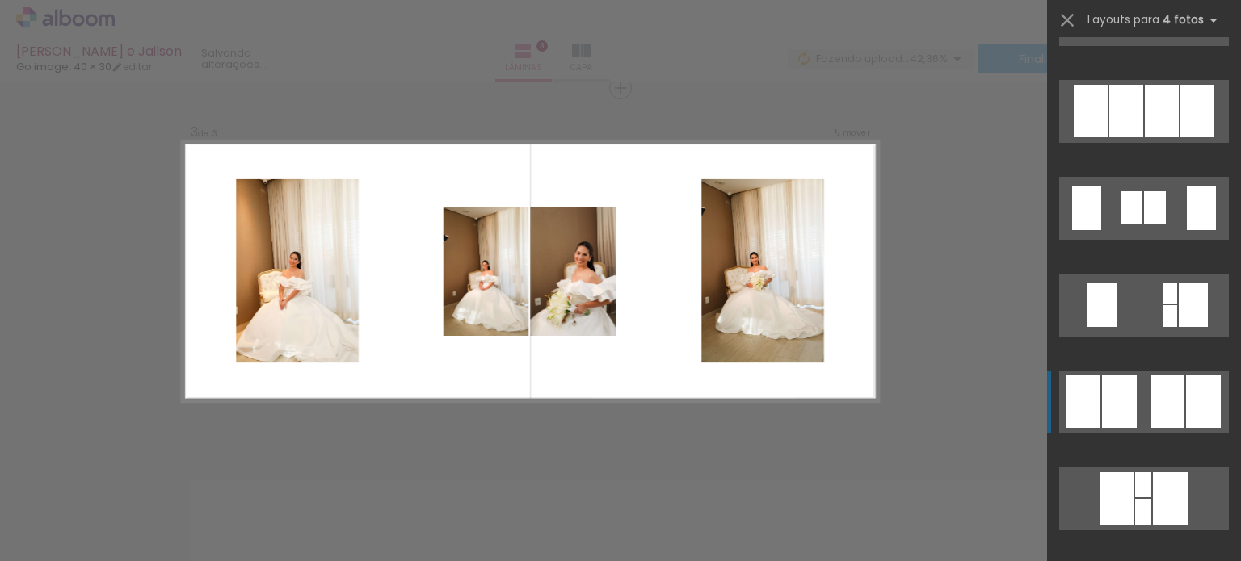
scroll to position [1211, 0]
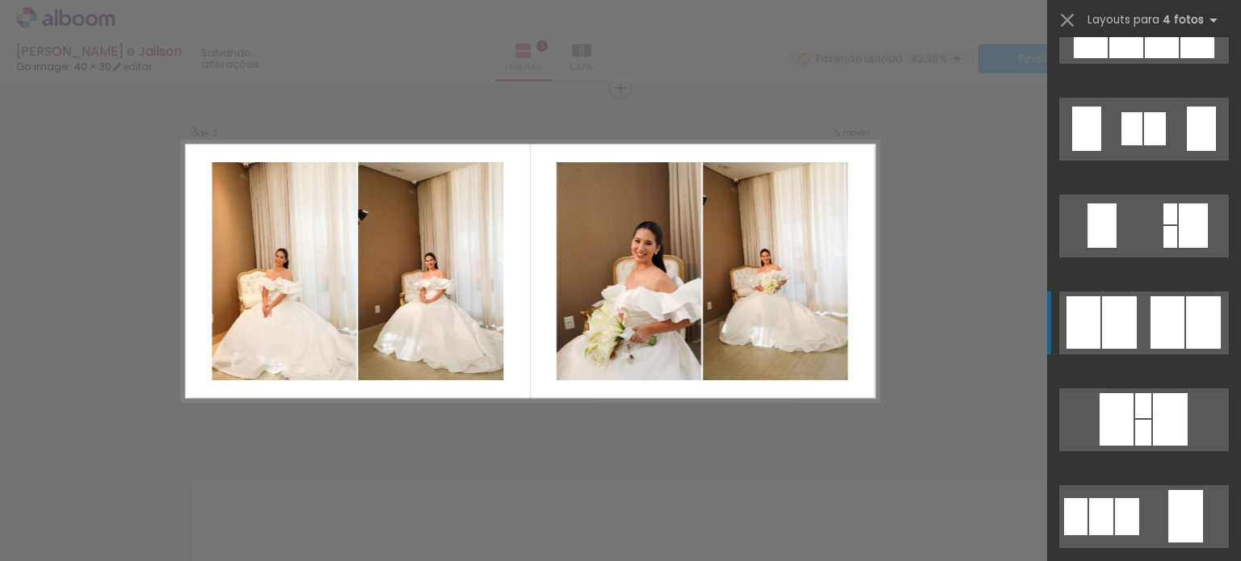
click at [1150, 301] on div at bounding box center [1167, 322] width 34 height 52
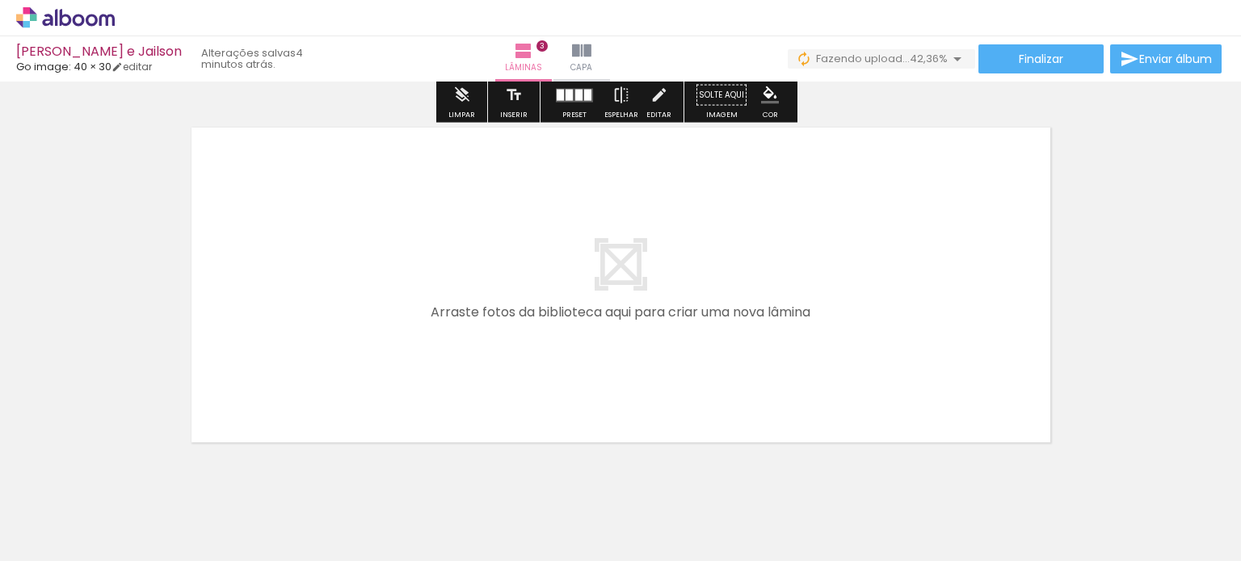
scroll to position [1150, 0]
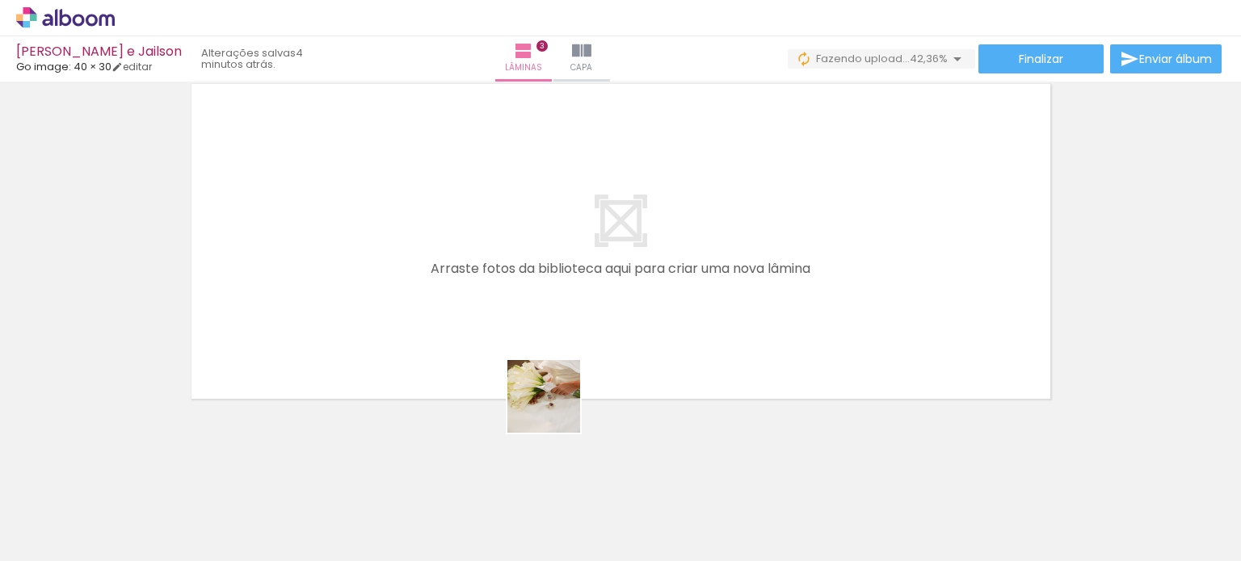
drag, startPoint x: 604, startPoint y: 510, endPoint x: 677, endPoint y: 353, distance: 172.7
click at [517, 315] on quentale-workspace at bounding box center [620, 280] width 1241 height 561
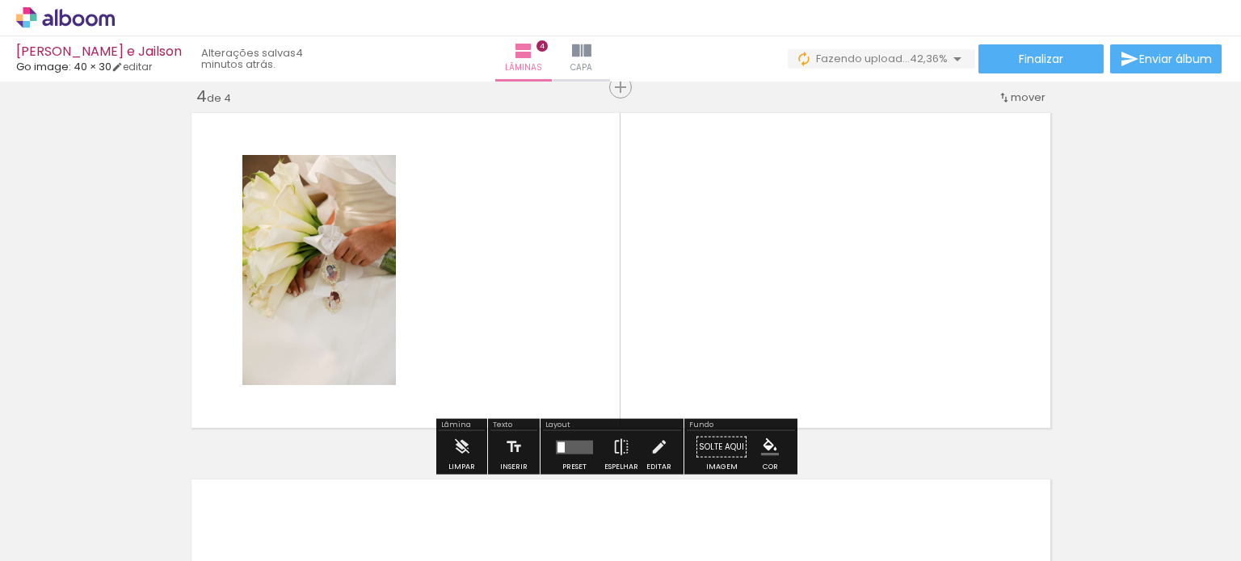
scroll to position [1120, 0]
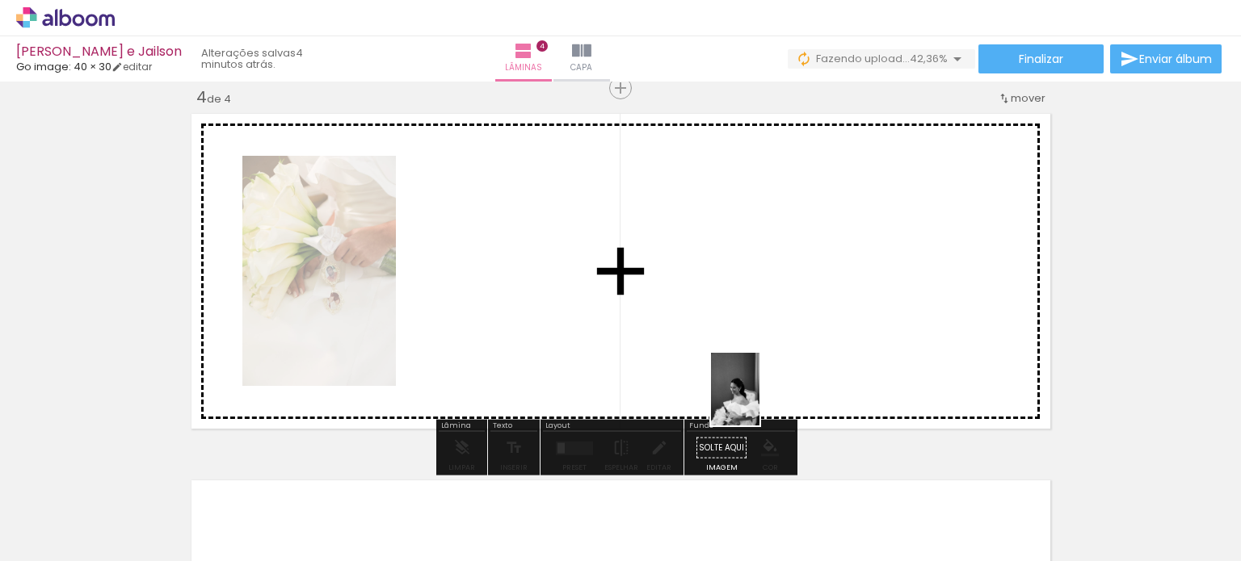
drag, startPoint x: 784, startPoint y: 511, endPoint x: 815, endPoint y: 409, distance: 106.3
click at [756, 394] on quentale-workspace at bounding box center [620, 280] width 1241 height 561
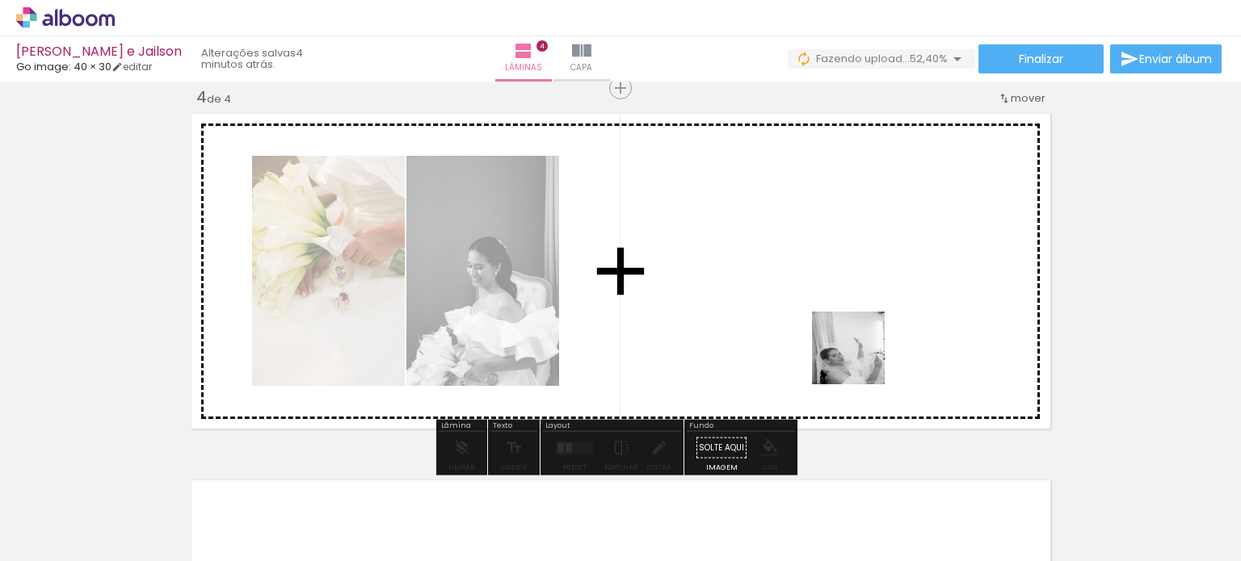
drag, startPoint x: 1124, startPoint y: 506, endPoint x: 855, endPoint y: 358, distance: 306.9
click at [855, 358] on quentale-workspace at bounding box center [620, 280] width 1241 height 561
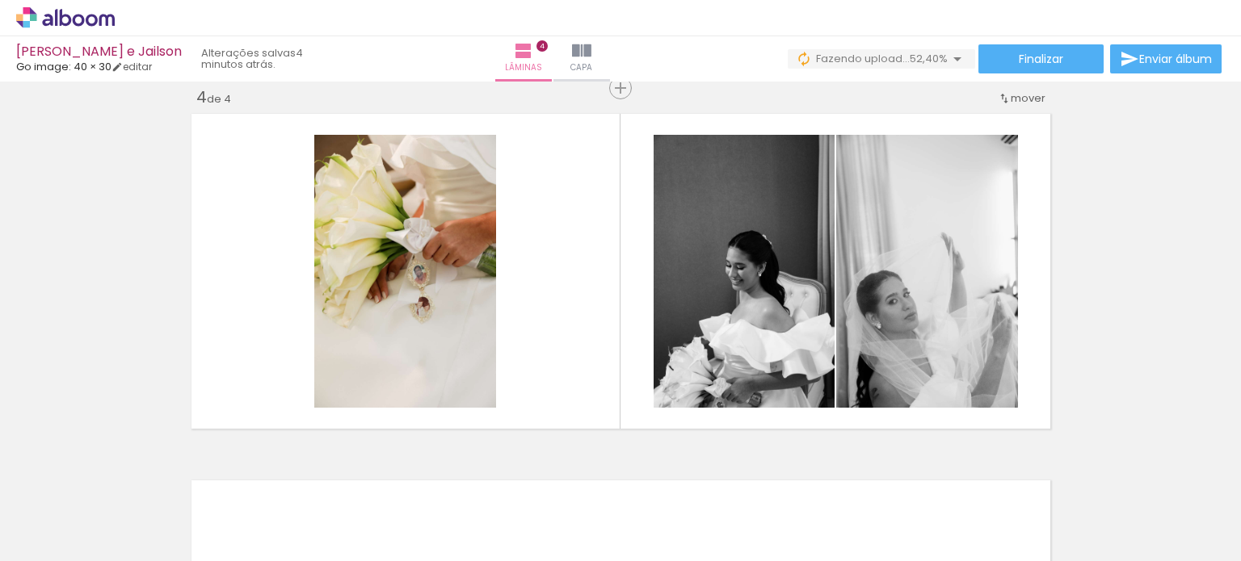
scroll to position [0, 666]
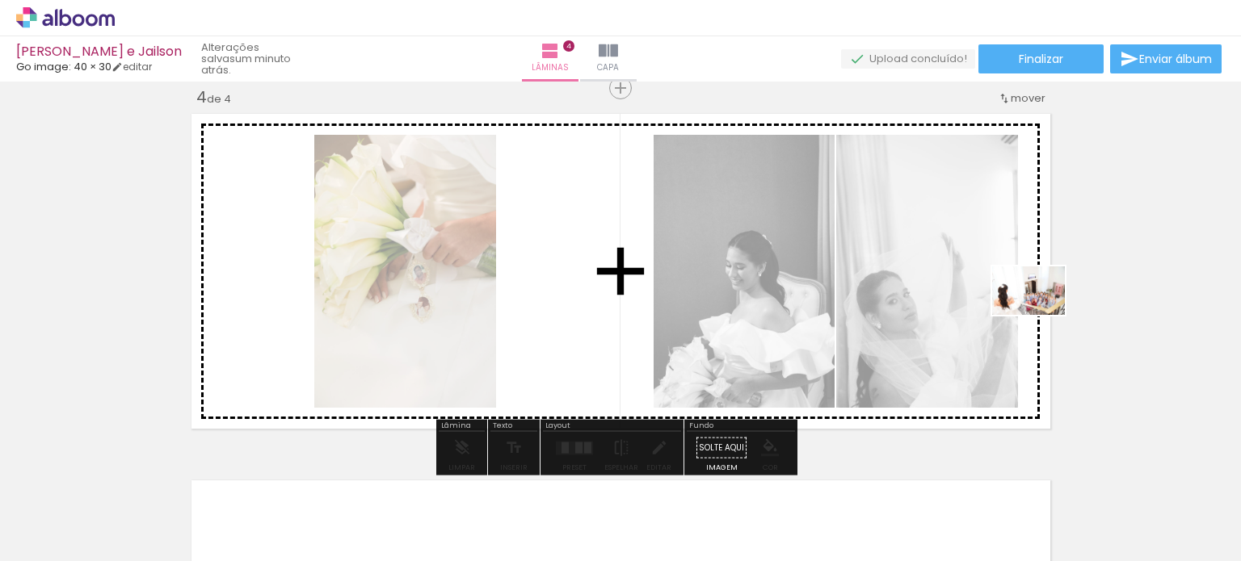
drag, startPoint x: 869, startPoint y: 514, endPoint x: 1039, endPoint y: 315, distance: 261.7
click at [1039, 315] on quentale-workspace at bounding box center [620, 280] width 1241 height 561
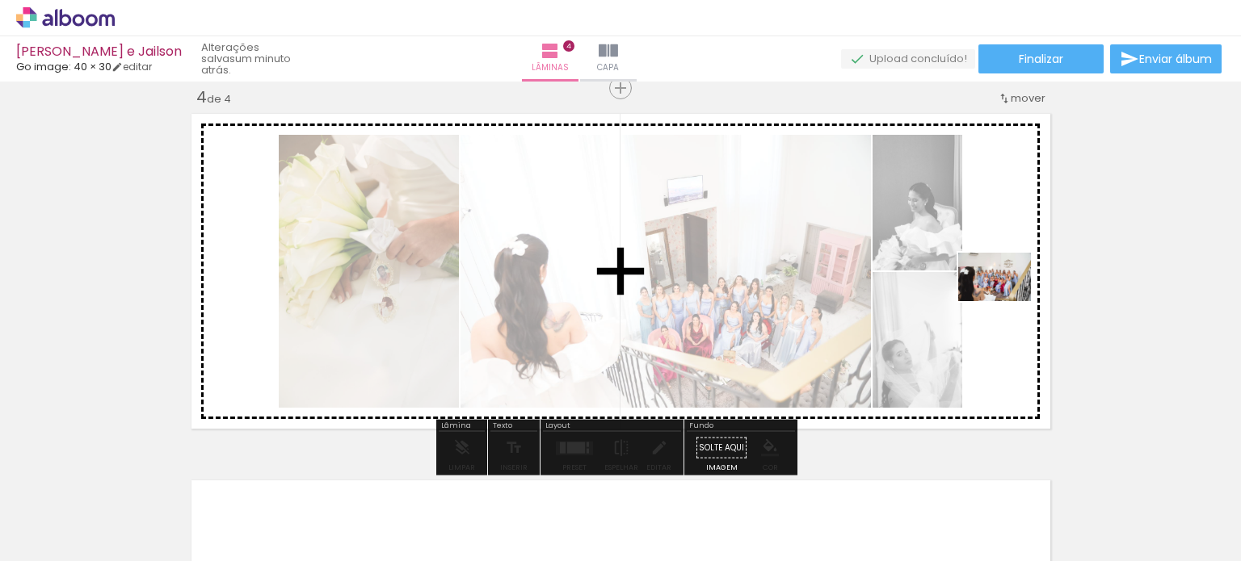
drag, startPoint x: 935, startPoint y: 508, endPoint x: 1006, endPoint y: 300, distance: 219.4
click at [1006, 300] on quentale-workspace at bounding box center [620, 280] width 1241 height 561
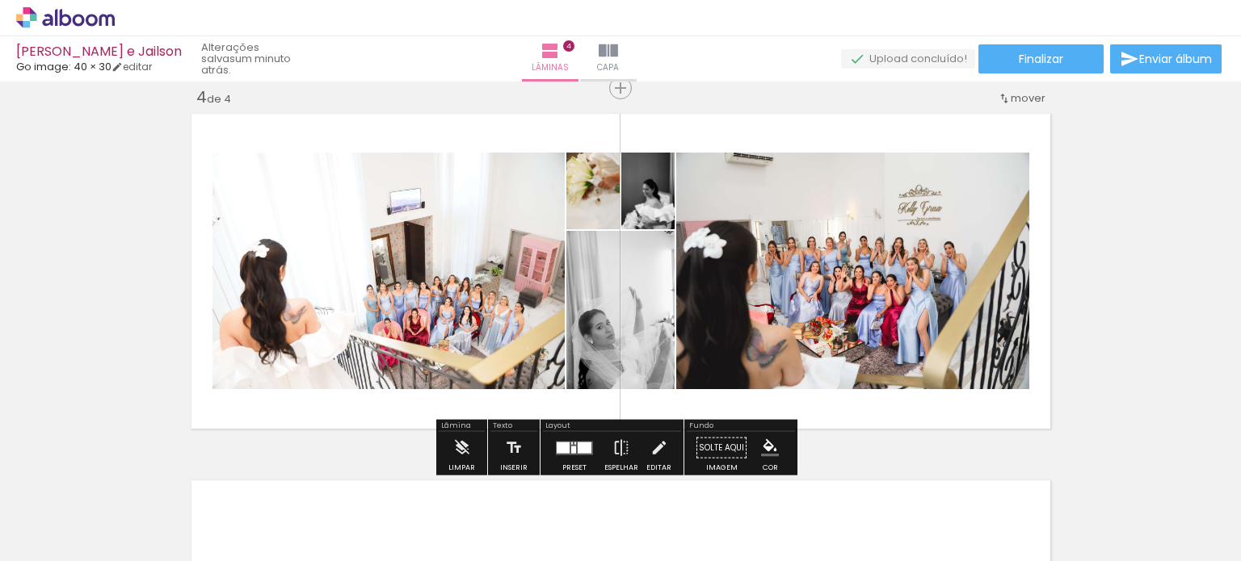
scroll to position [0, 1443]
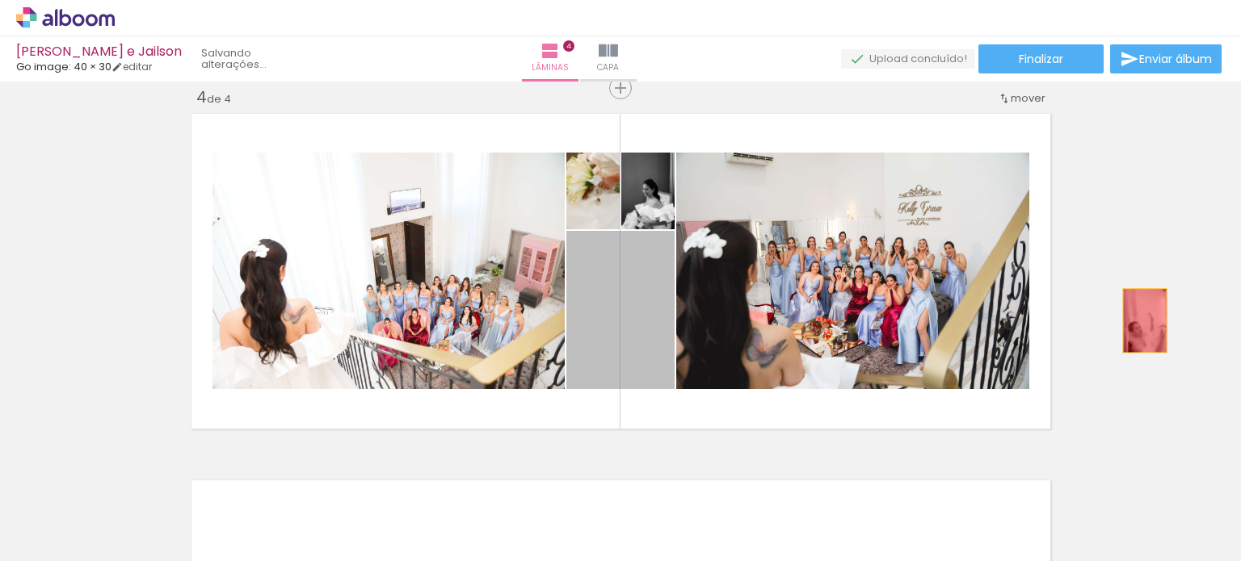
drag, startPoint x: 651, startPoint y: 317, endPoint x: 488, endPoint y: 183, distance: 210.6
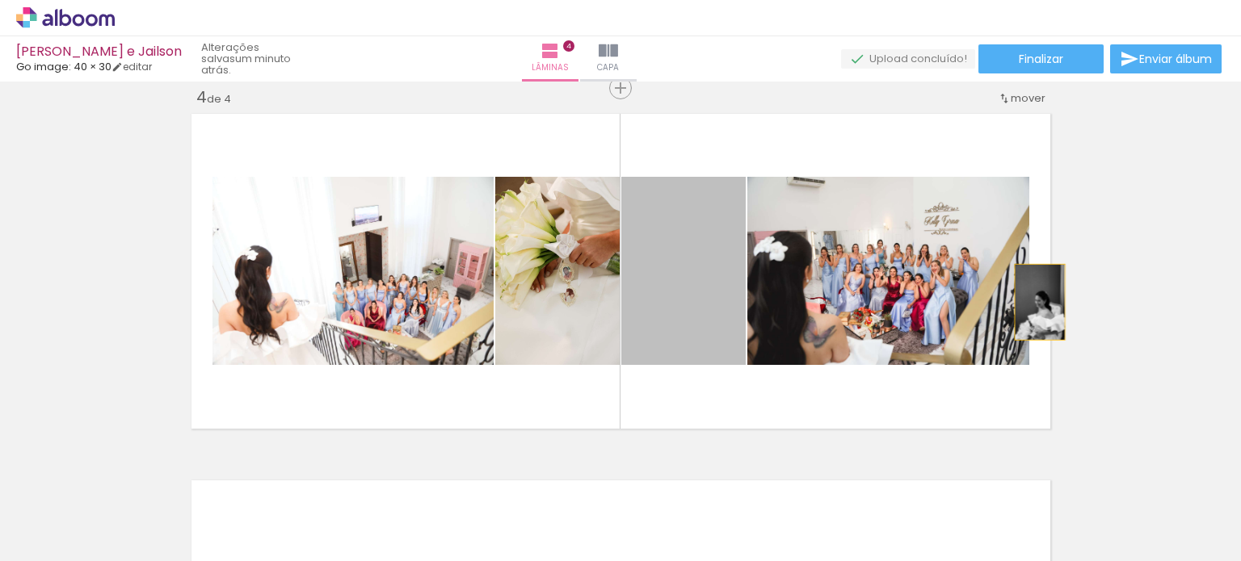
drag, startPoint x: 712, startPoint y: 287, endPoint x: 1095, endPoint y: 302, distance: 383.9
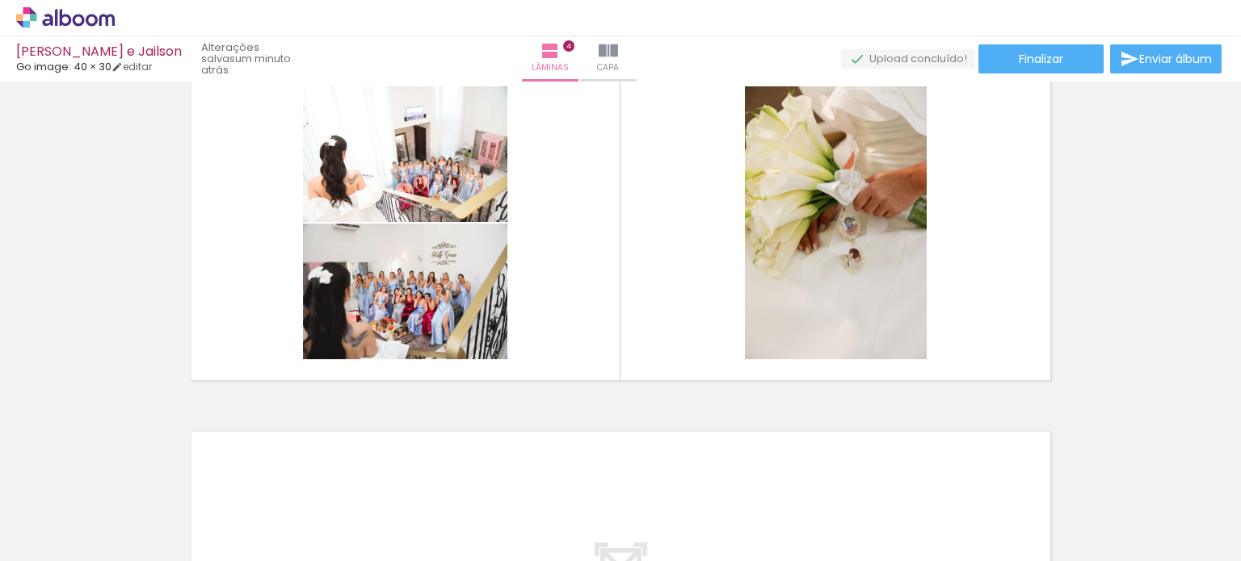
scroll to position [1201, 0]
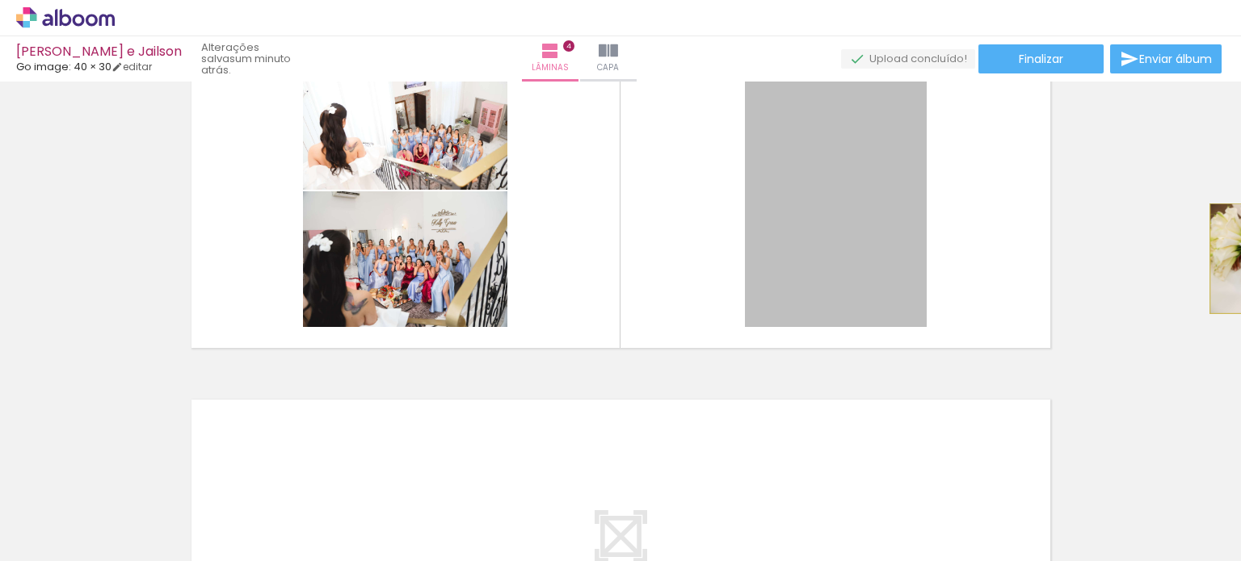
drag, startPoint x: 836, startPoint y: 226, endPoint x: 1233, endPoint y: 260, distance: 398.8
click at [1233, 260] on div "Inserir lâmina 1 de 4 Inserir lâmina 2 de 4 Inserir lâmina 3 de 4 Inserir lâmin…" at bounding box center [620, 322] width 1241 height 480
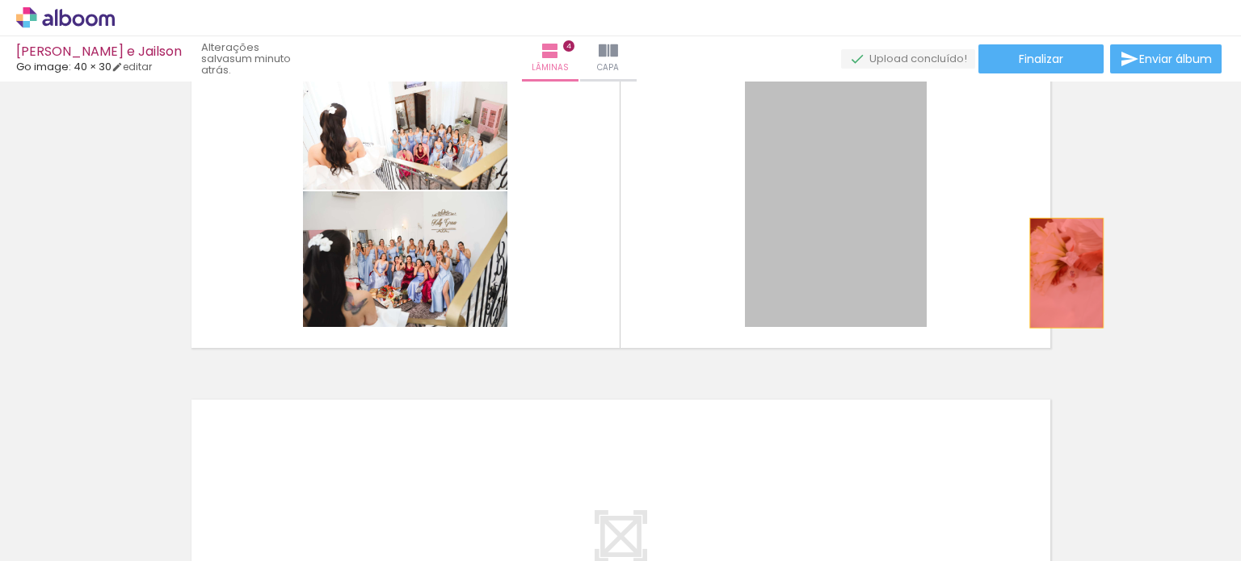
drag, startPoint x: 872, startPoint y: 258, endPoint x: 1077, endPoint y: 271, distance: 205.5
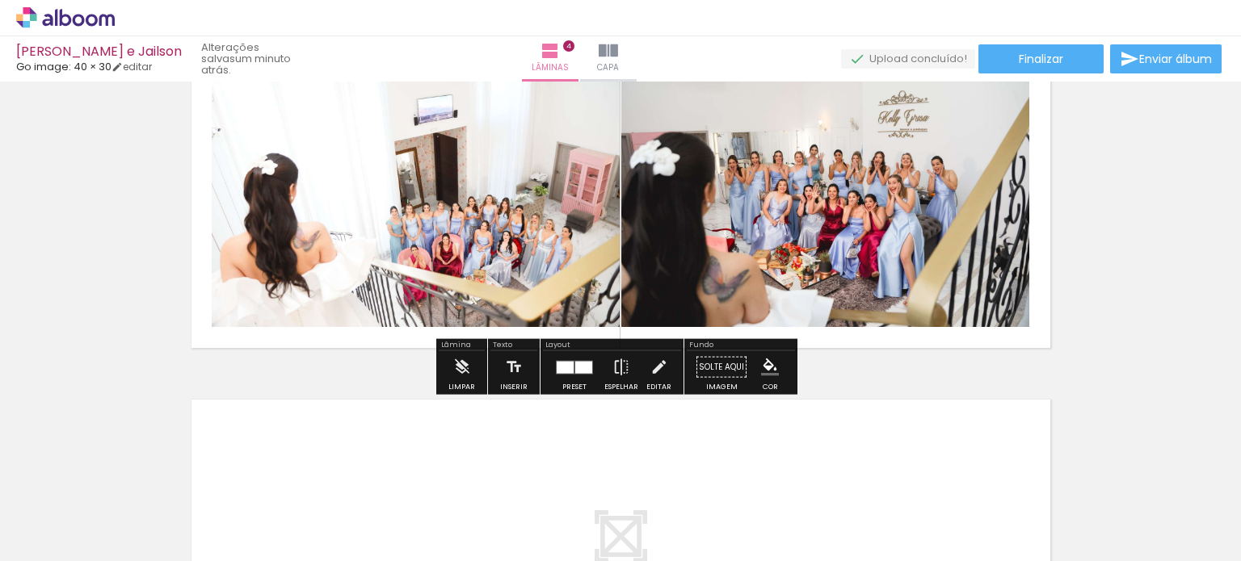
click at [548, 374] on paper-button "Preset" at bounding box center [574, 371] width 52 height 41
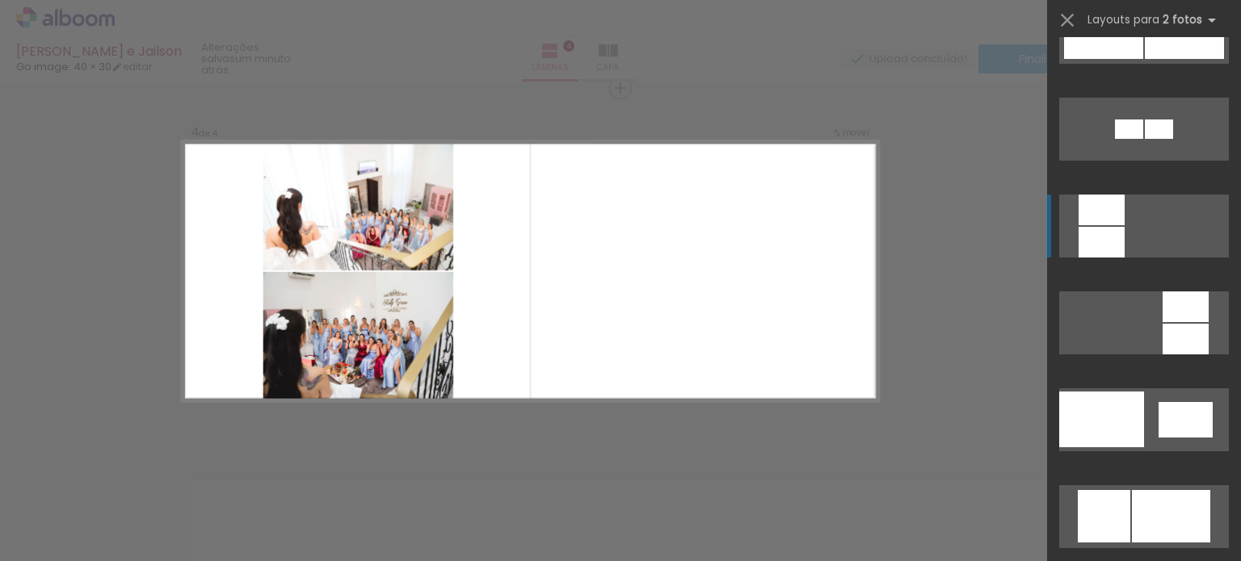
scroll to position [1534, 0]
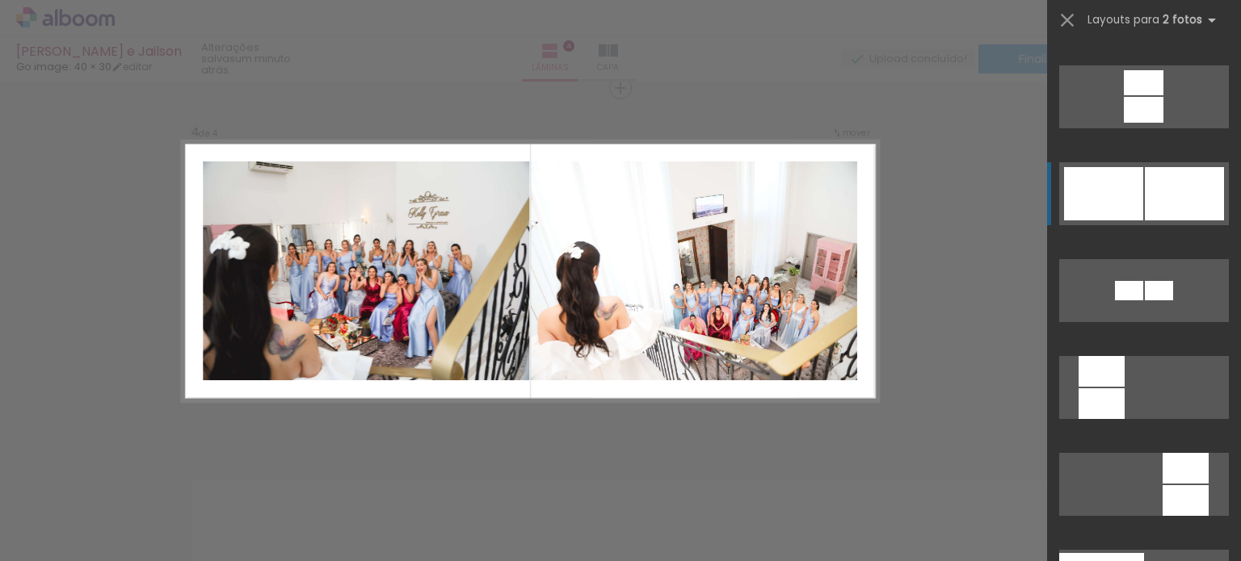
click at [1169, 195] on div at bounding box center [1183, 193] width 79 height 53
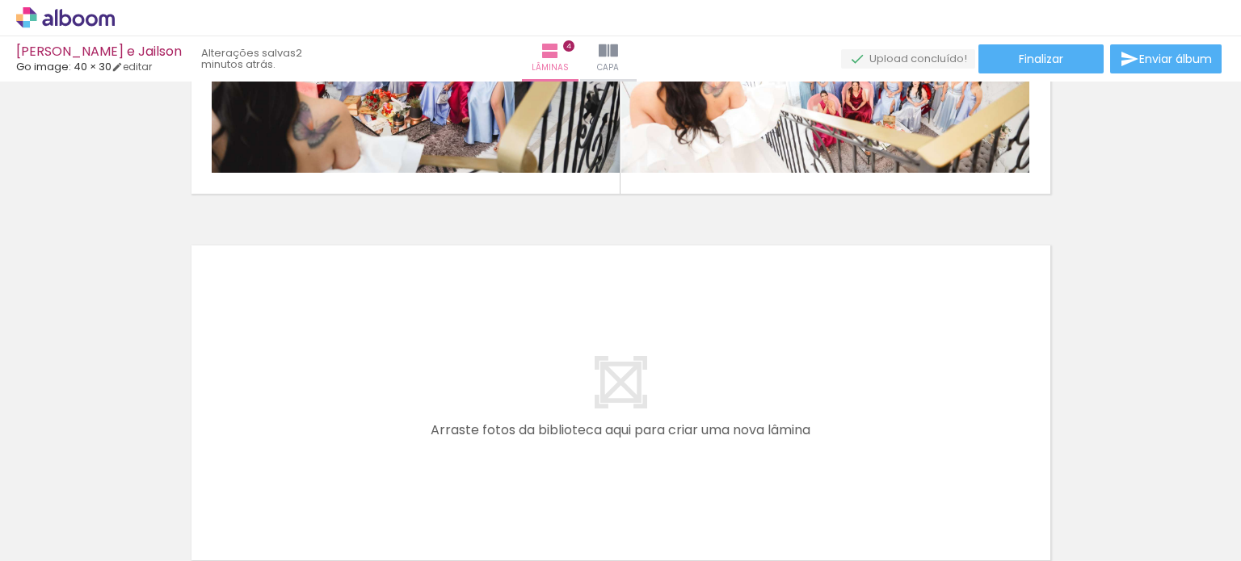
scroll to position [1362, 0]
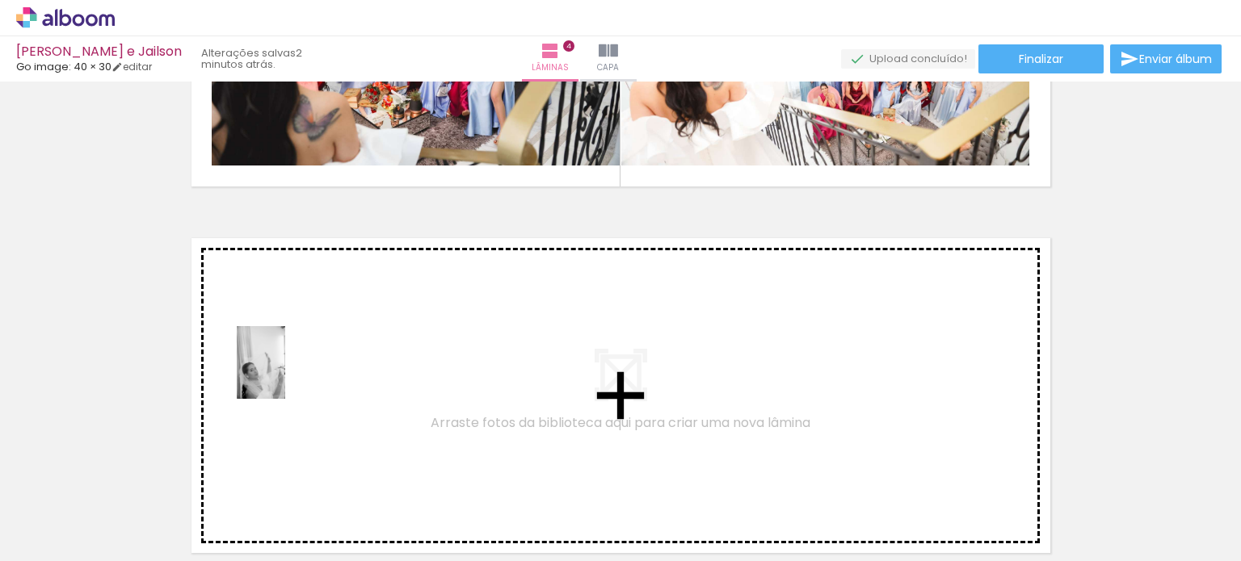
drag, startPoint x: 254, startPoint y: 498, endPoint x: 288, endPoint y: 374, distance: 128.9
click at [288, 374] on quentale-workspace at bounding box center [620, 280] width 1241 height 561
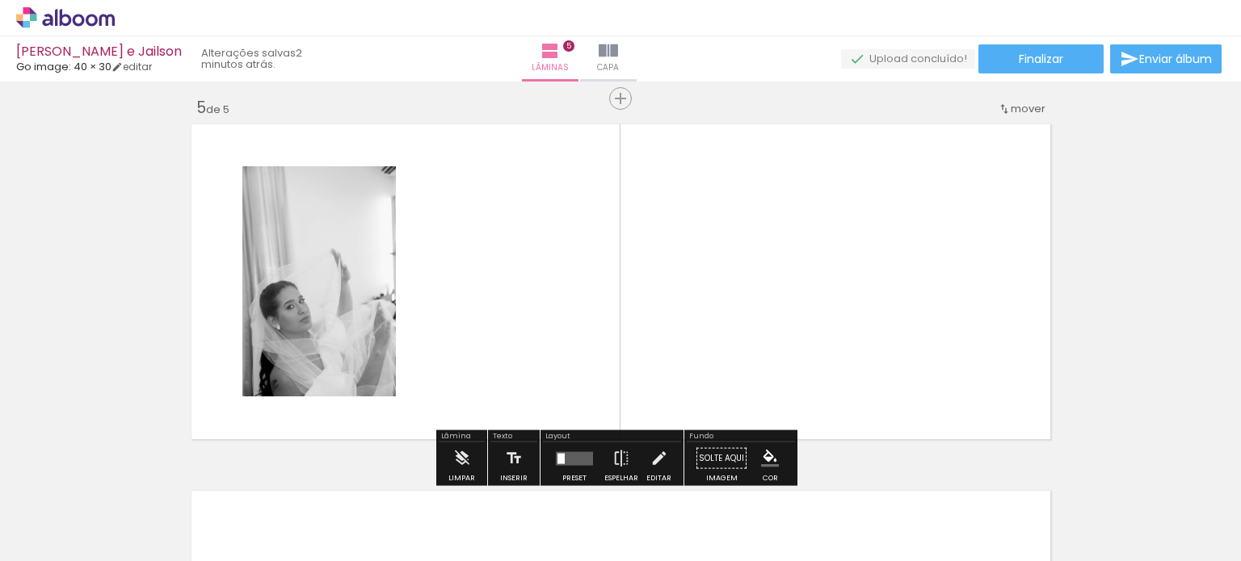
scroll to position [1487, 0]
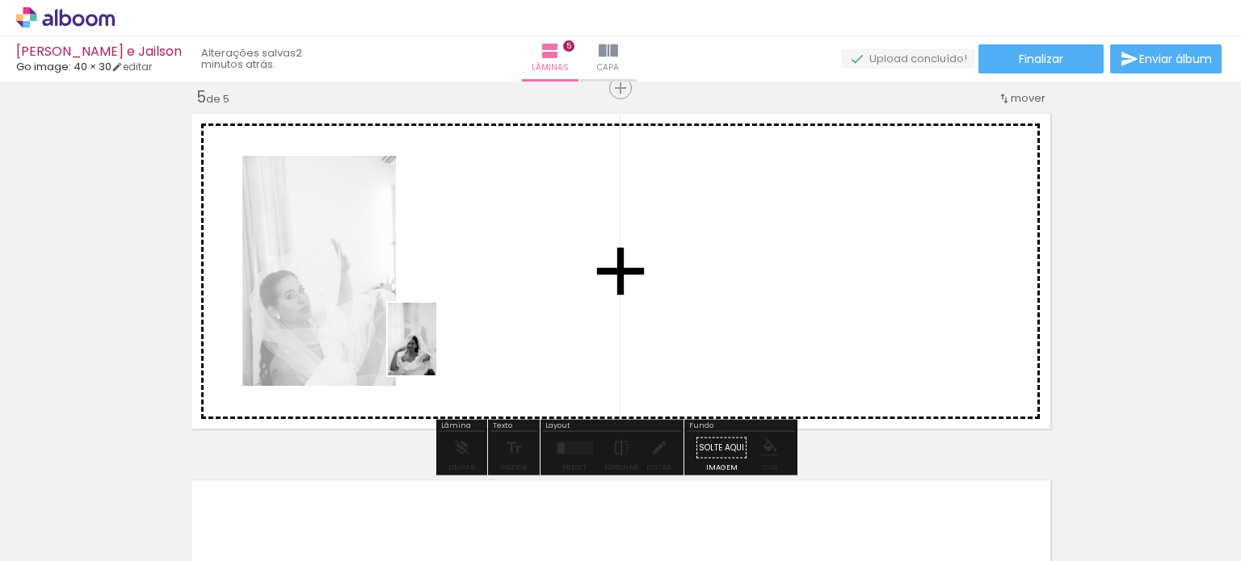
drag, startPoint x: 427, startPoint y: 491, endPoint x: 436, endPoint y: 350, distance: 141.6
click at [436, 350] on quentale-workspace at bounding box center [620, 280] width 1241 height 561
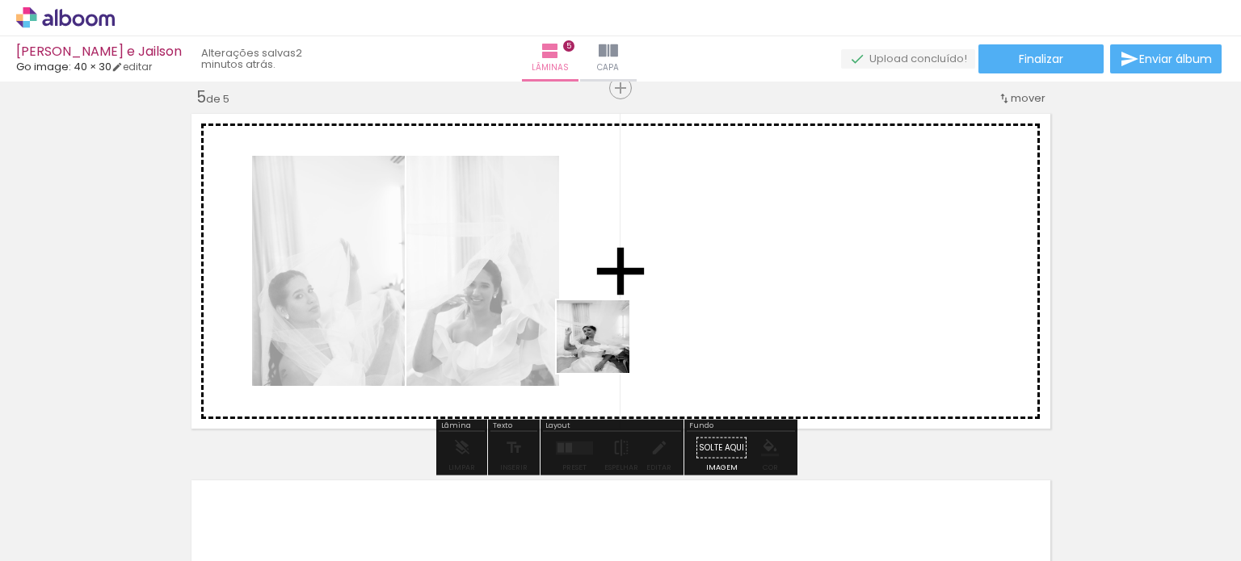
drag, startPoint x: 607, startPoint y: 405, endPoint x: 611, endPoint y: 331, distance: 74.4
click at [611, 325] on quentale-workspace at bounding box center [620, 280] width 1241 height 561
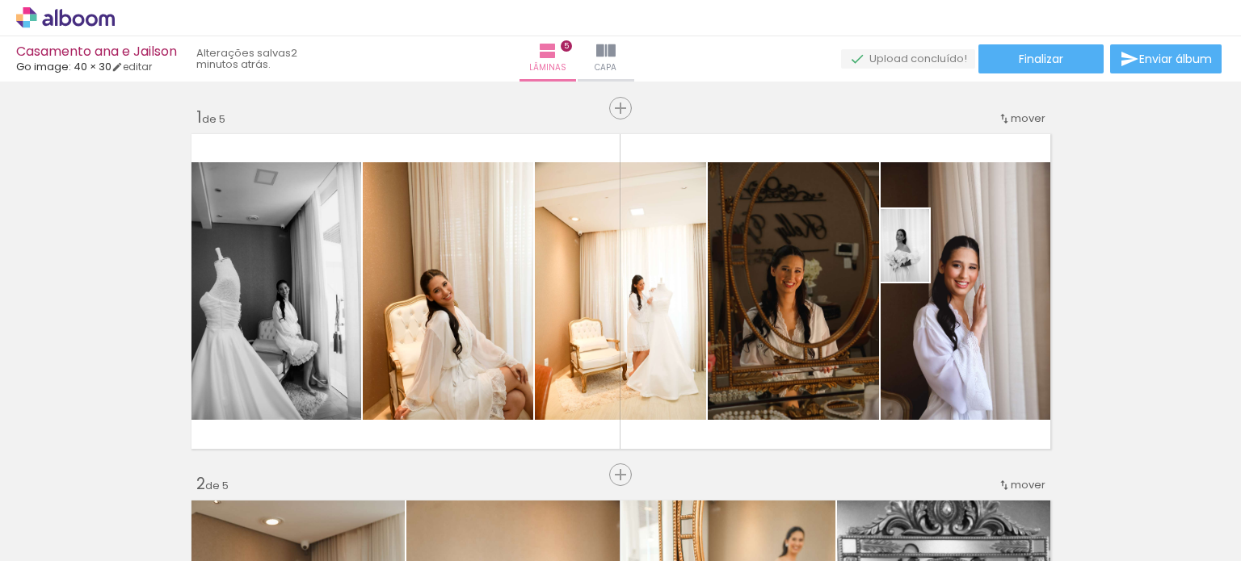
click at [941, 285] on quentale-workspace at bounding box center [620, 280] width 1241 height 561
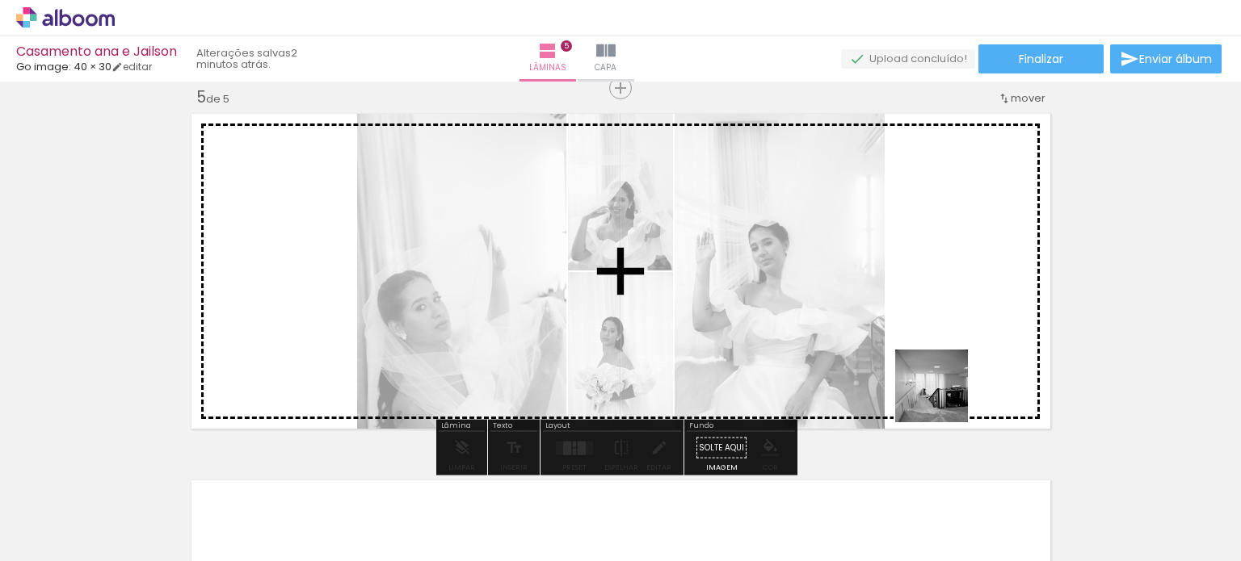
drag, startPoint x: 979, startPoint y: 498, endPoint x: 1015, endPoint y: 417, distance: 89.3
click at [938, 333] on quentale-workspace at bounding box center [620, 280] width 1241 height 561
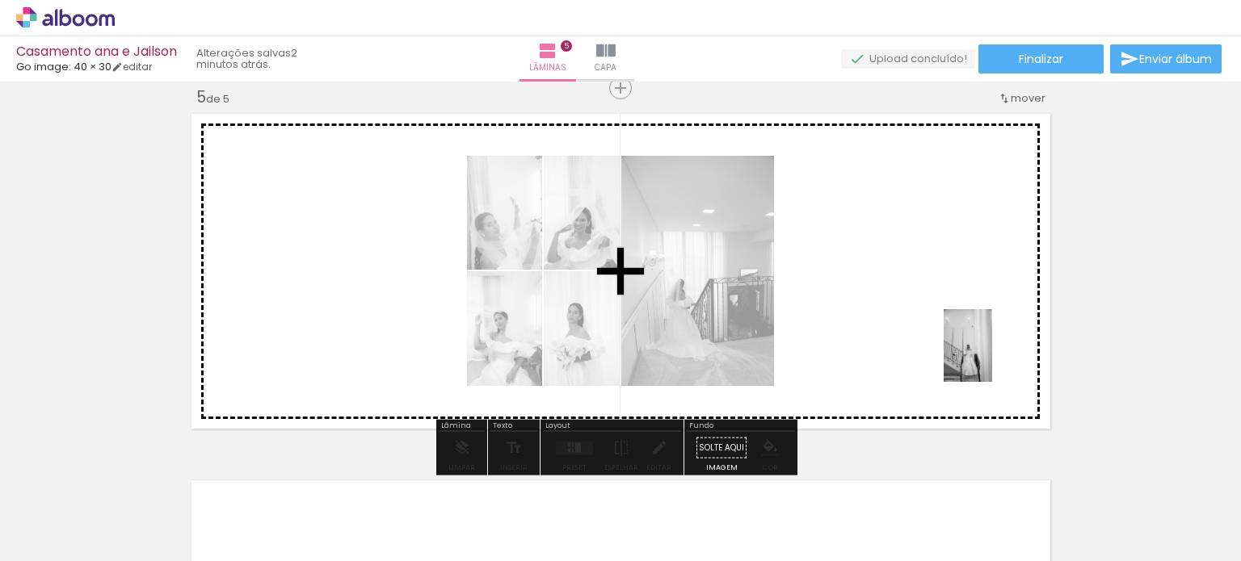
drag, startPoint x: 1150, startPoint y: 497, endPoint x: 856, endPoint y: 406, distance: 307.6
click at [972, 344] on quentale-workspace at bounding box center [620, 280] width 1241 height 561
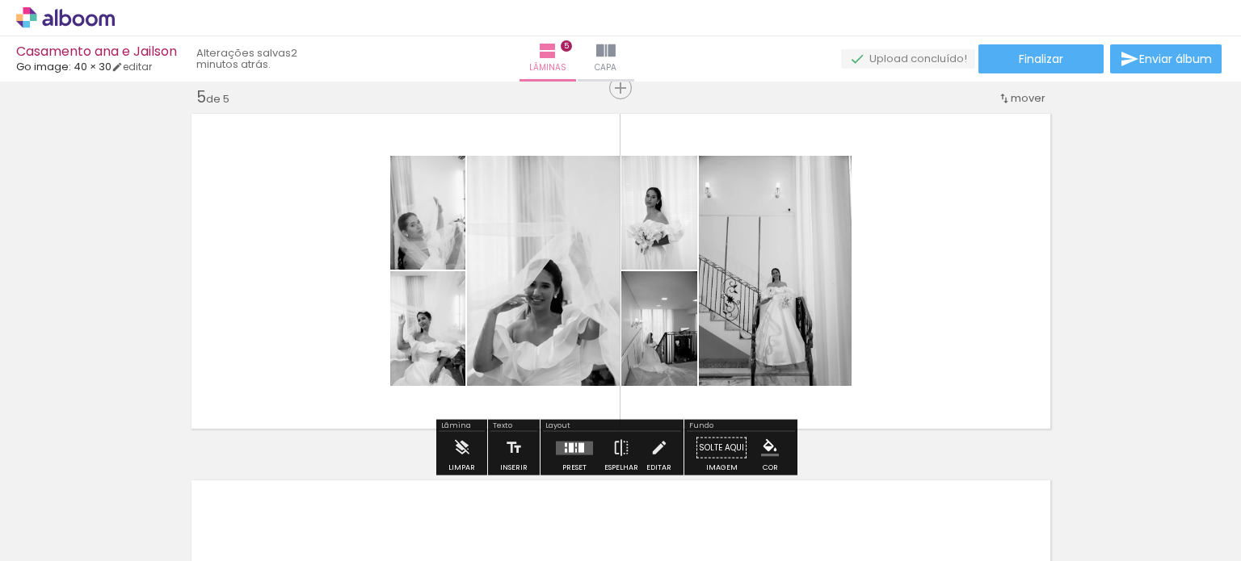
scroll to position [0, 1916]
click at [565, 448] on div at bounding box center [566, 450] width 2 height 4
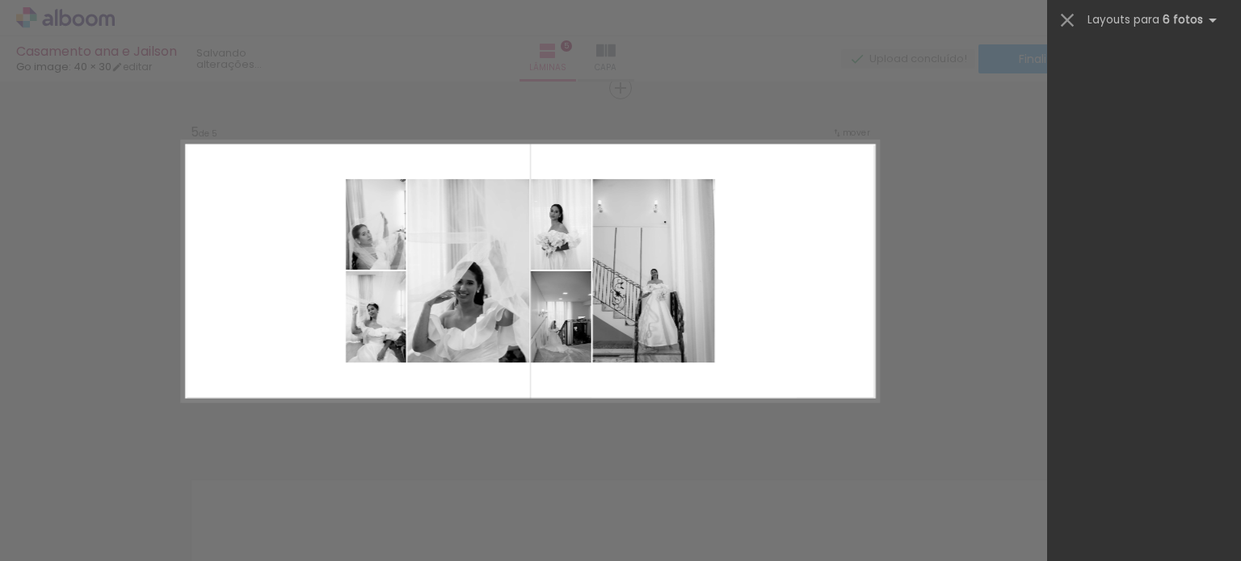
scroll to position [0, 0]
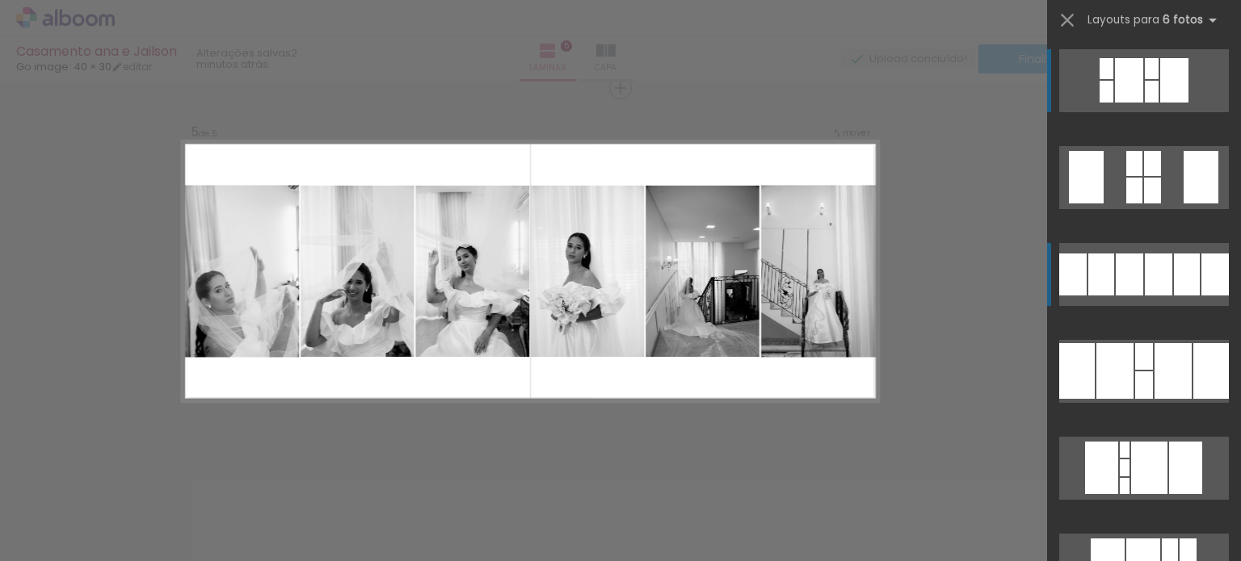
click at [1177, 271] on div at bounding box center [1186, 275] width 26 height 42
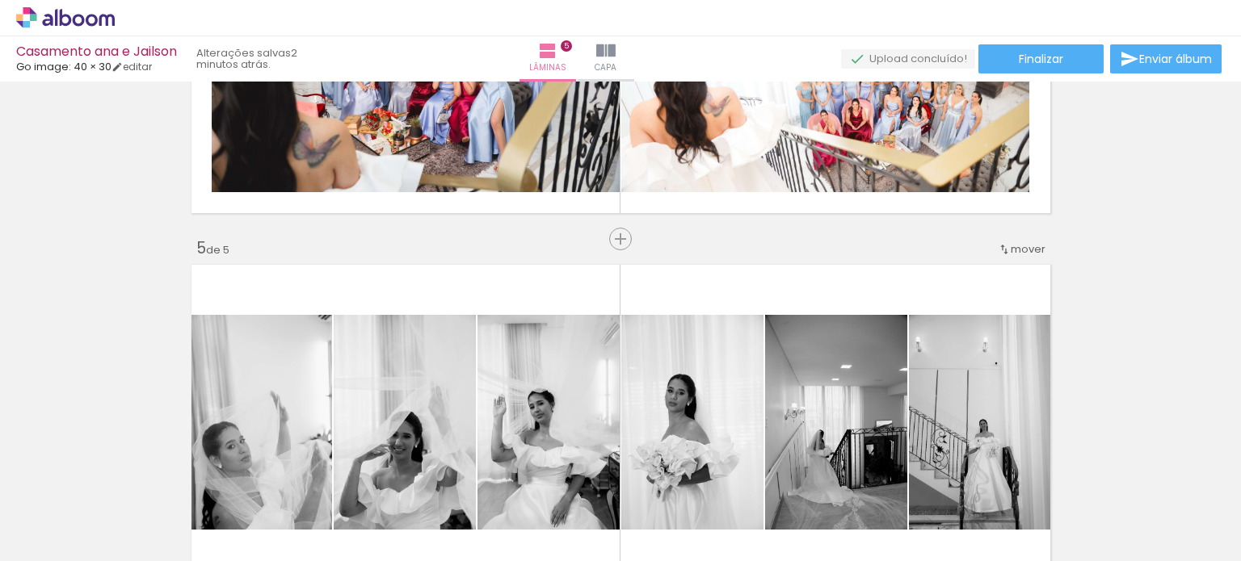
scroll to position [1325, 0]
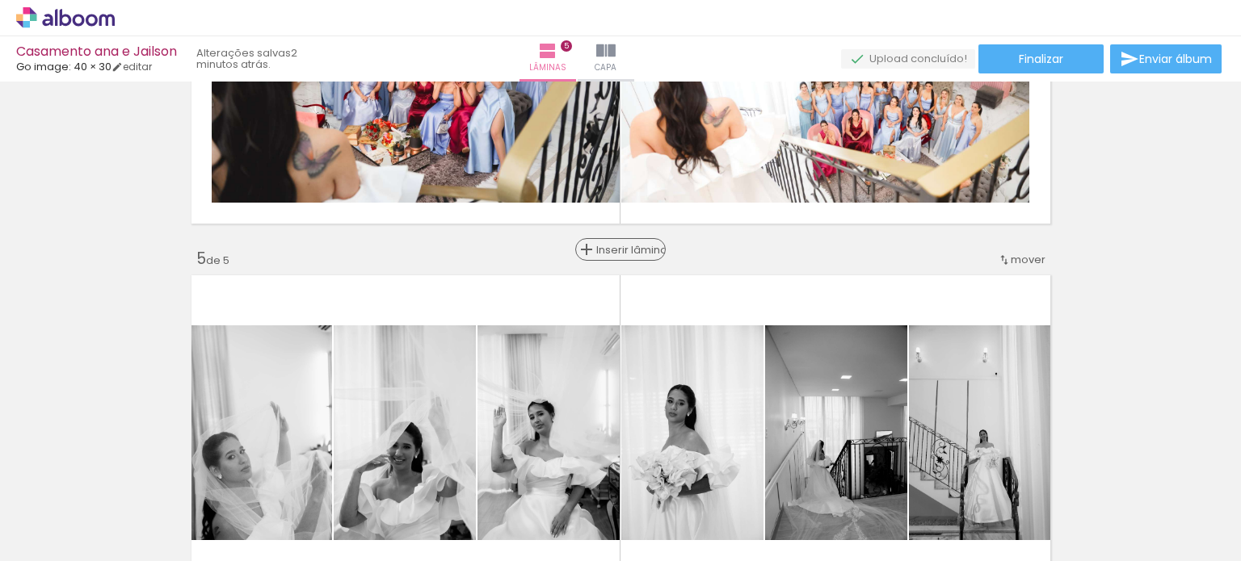
click at [615, 247] on span "Inserir lâmina" at bounding box center [627, 250] width 63 height 10
